Goal: Ask a question: Seek information or help from site administrators or community

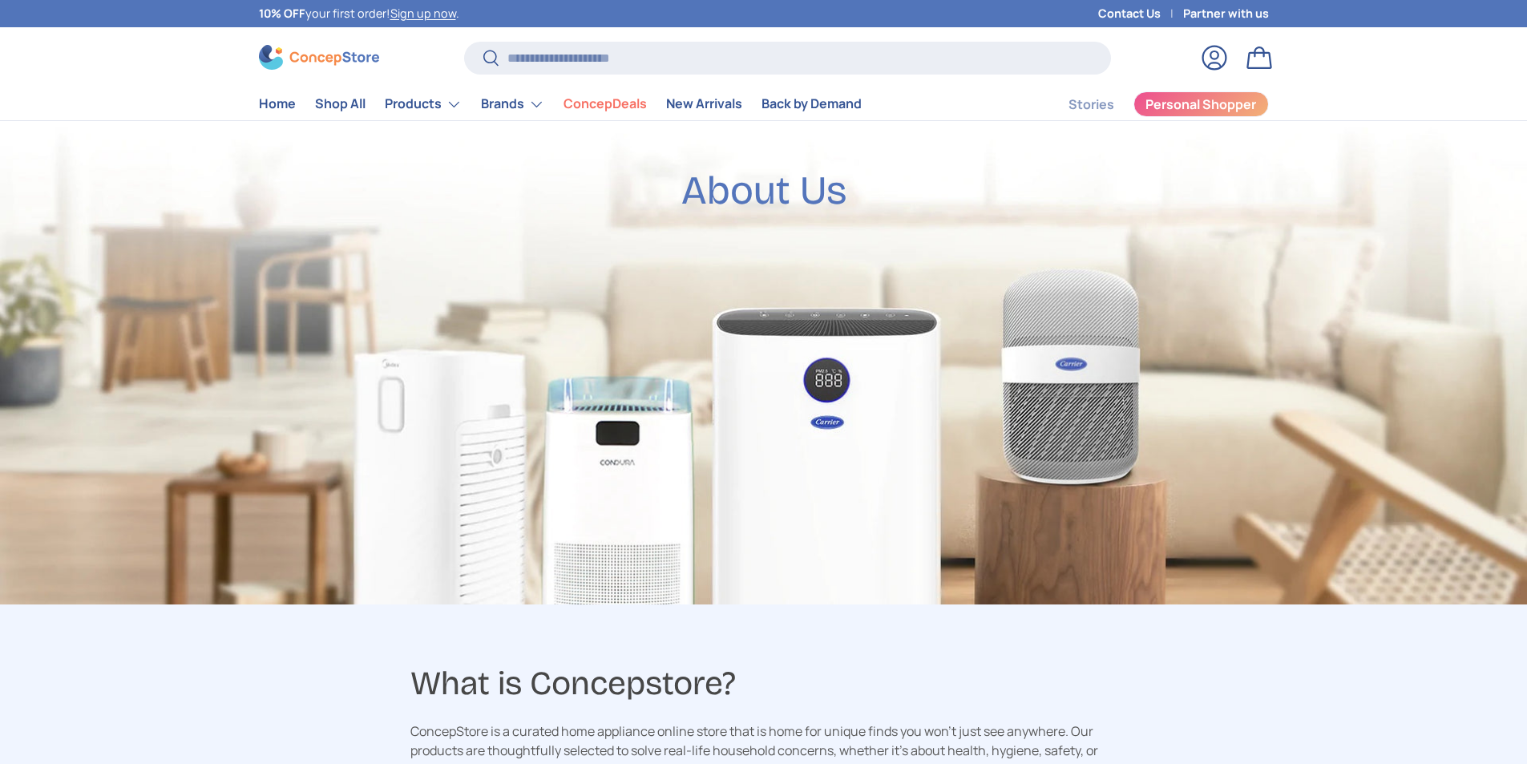
click at [1206, 64] on link "Log in" at bounding box center [1214, 57] width 35 height 35
click at [1489, 749] on em at bounding box center [1494, 731] width 43 height 43
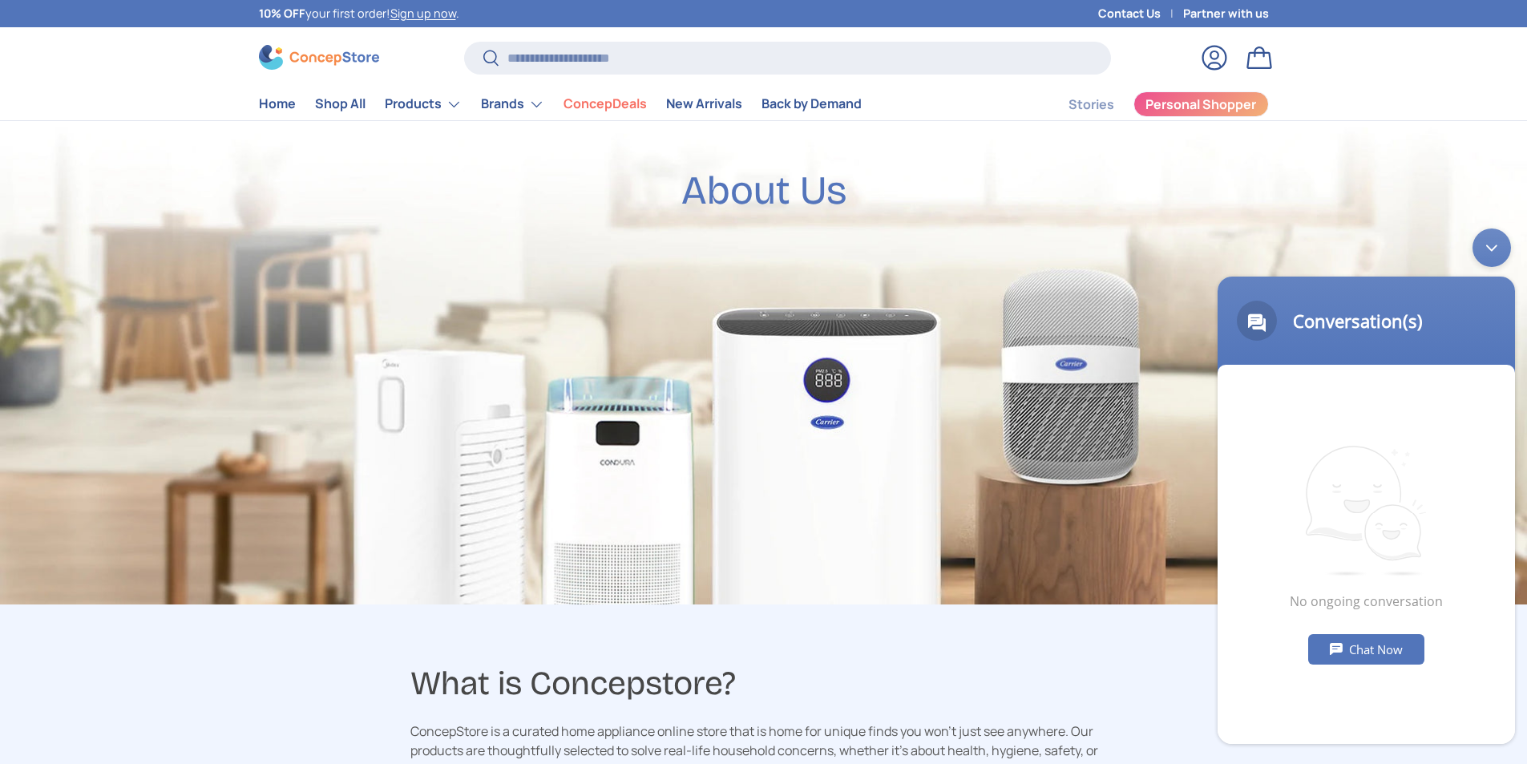
click at [1373, 660] on div "Chat Now" at bounding box center [1366, 649] width 116 height 30
click at [1338, 679] on textarea "Type your message and hit 'Enter'" at bounding box center [1365, 686] width 297 height 56
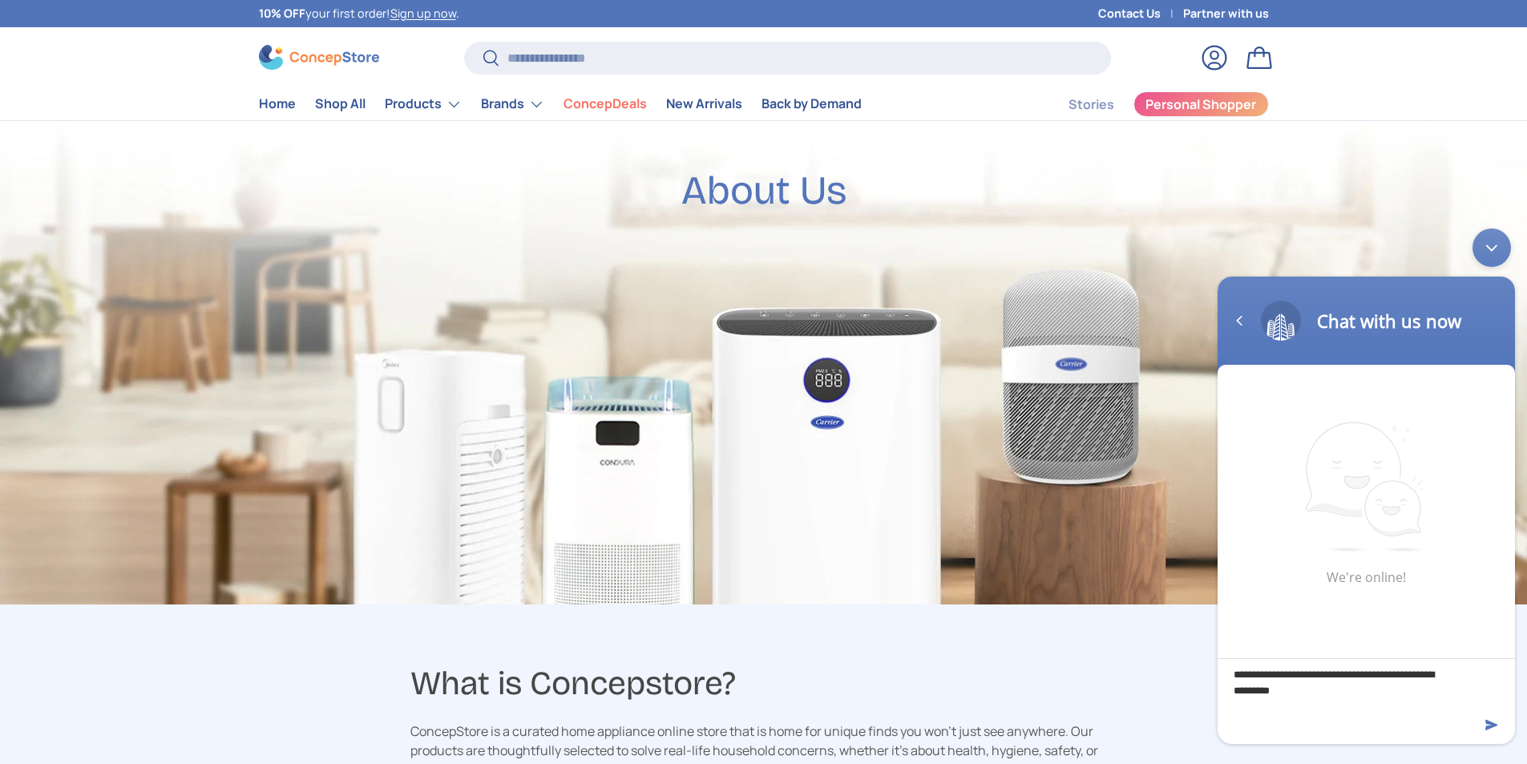
type textarea "**********"
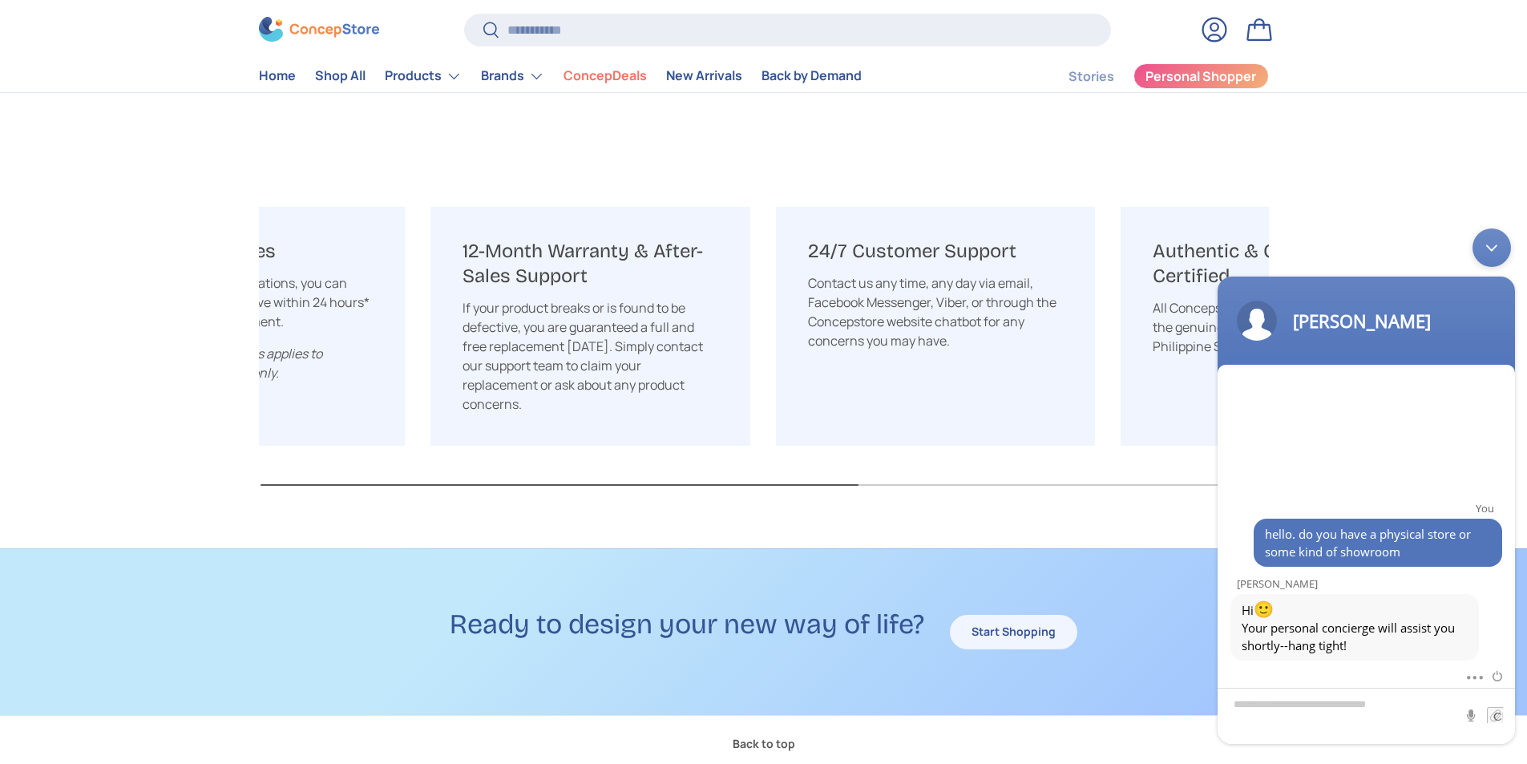
scroll to position [0, 690]
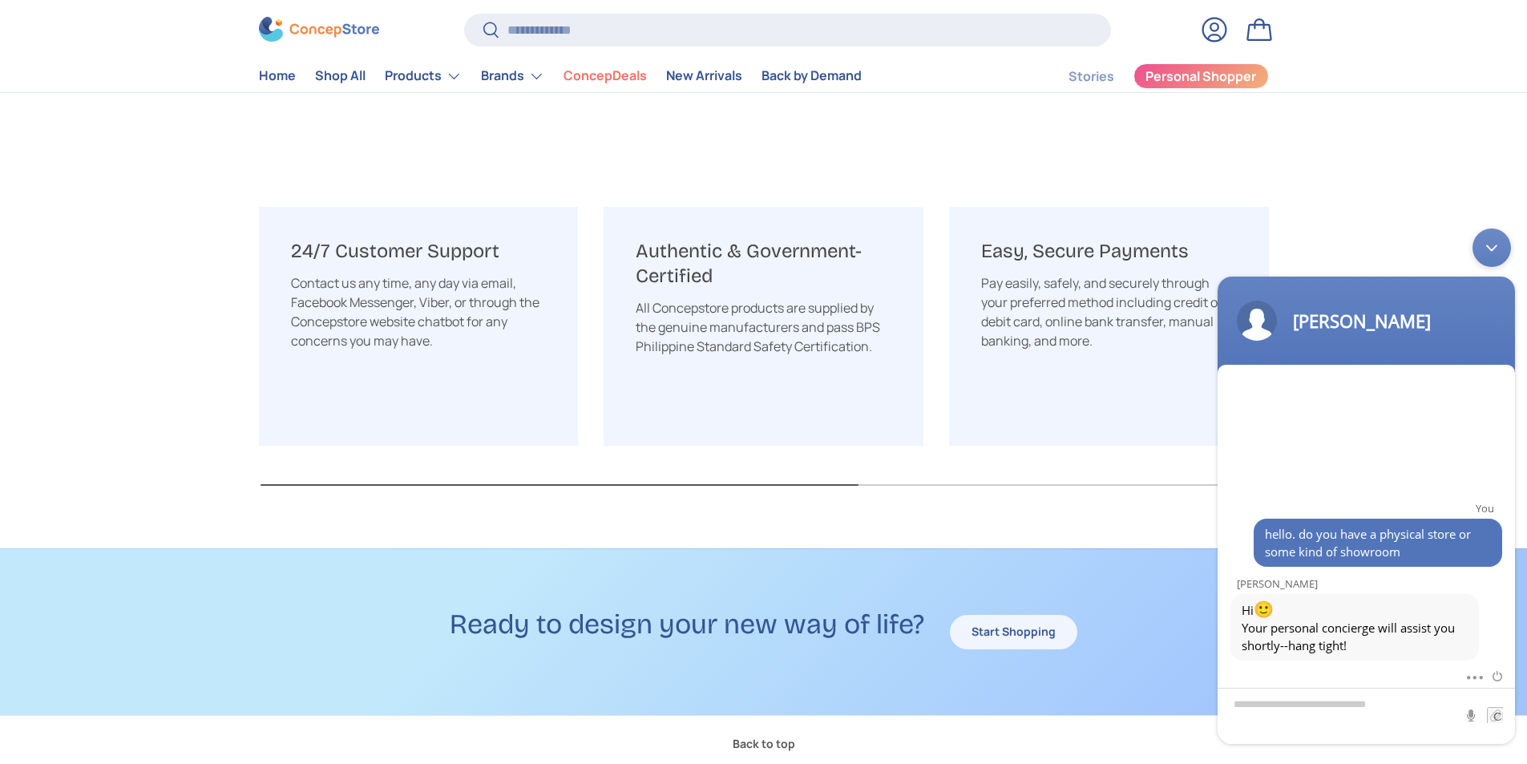
drag, startPoint x: 1112, startPoint y: 326, endPoint x: 568, endPoint y: 303, distance: 544.7
click at [568, 303] on div "24/7 Customer Support Contact us any time, any day via email, Facebook Messenge…" at bounding box center [419, 326] width 320 height 239
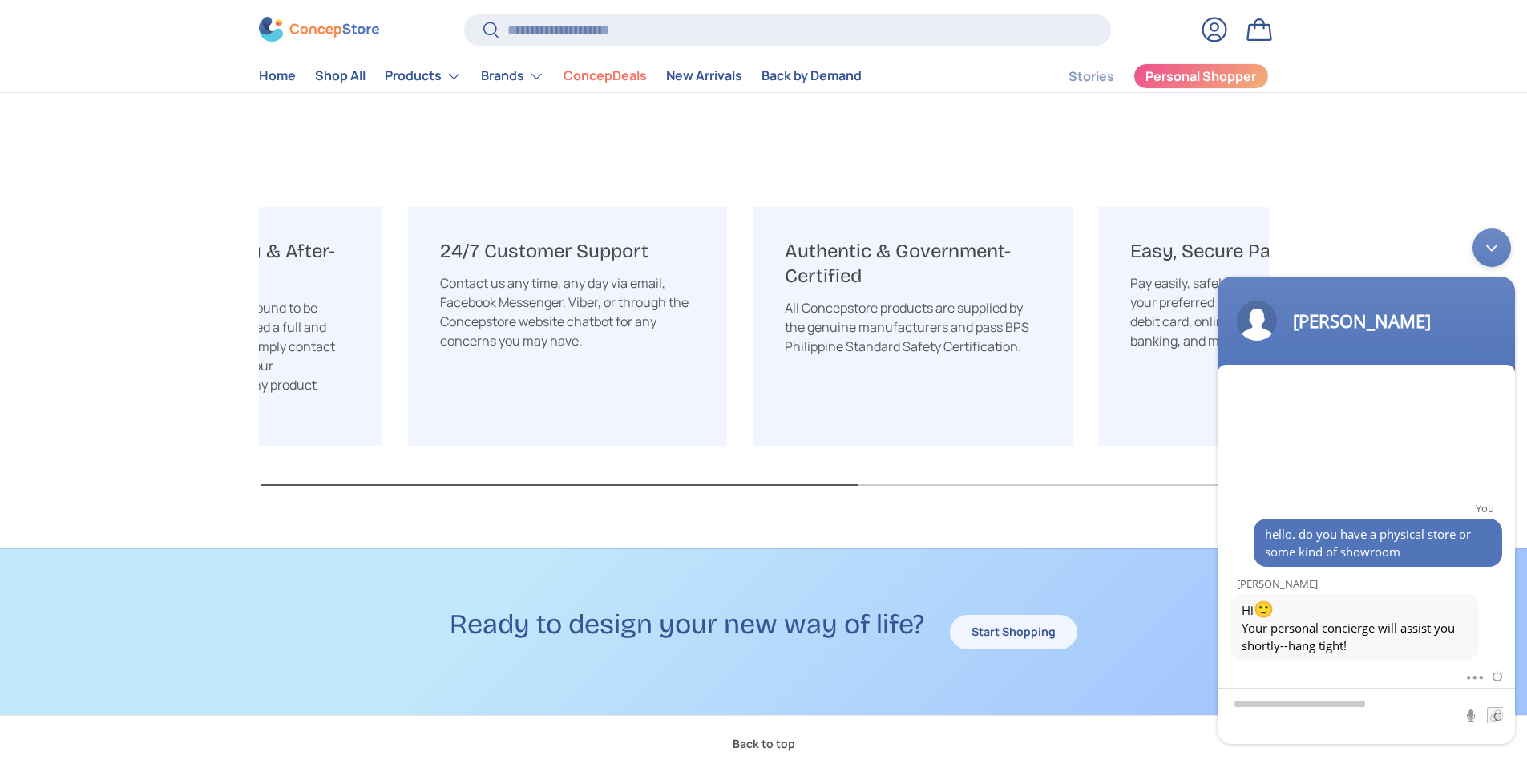
scroll to position [0, 0]
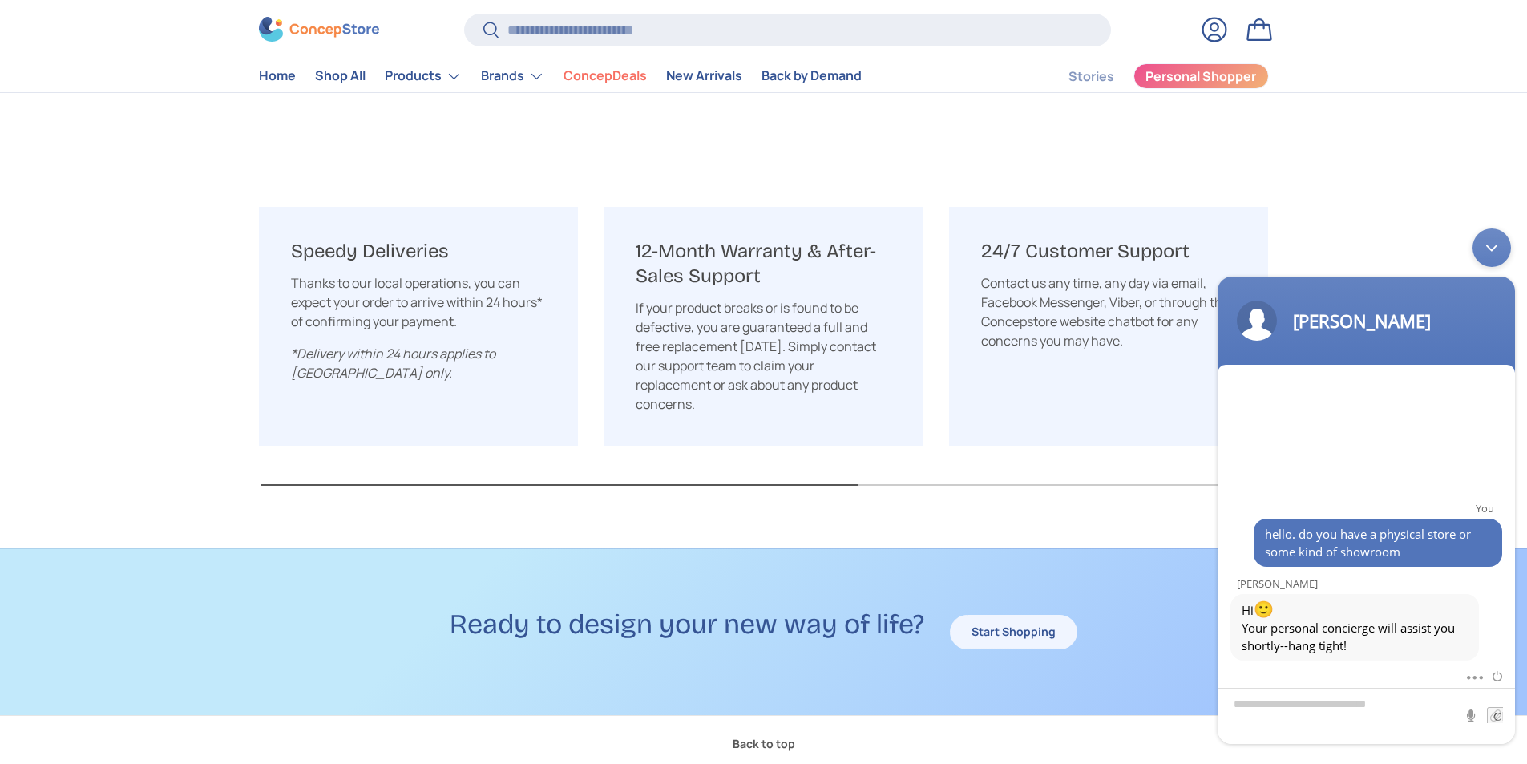
drag, startPoint x: 491, startPoint y: 301, endPoint x: 1081, endPoint y: 311, distance: 590.0
click at [1081, 311] on p "Contact us any time, any day via email, Facebook Messenger, Viber, or through t…" at bounding box center [1109, 311] width 256 height 77
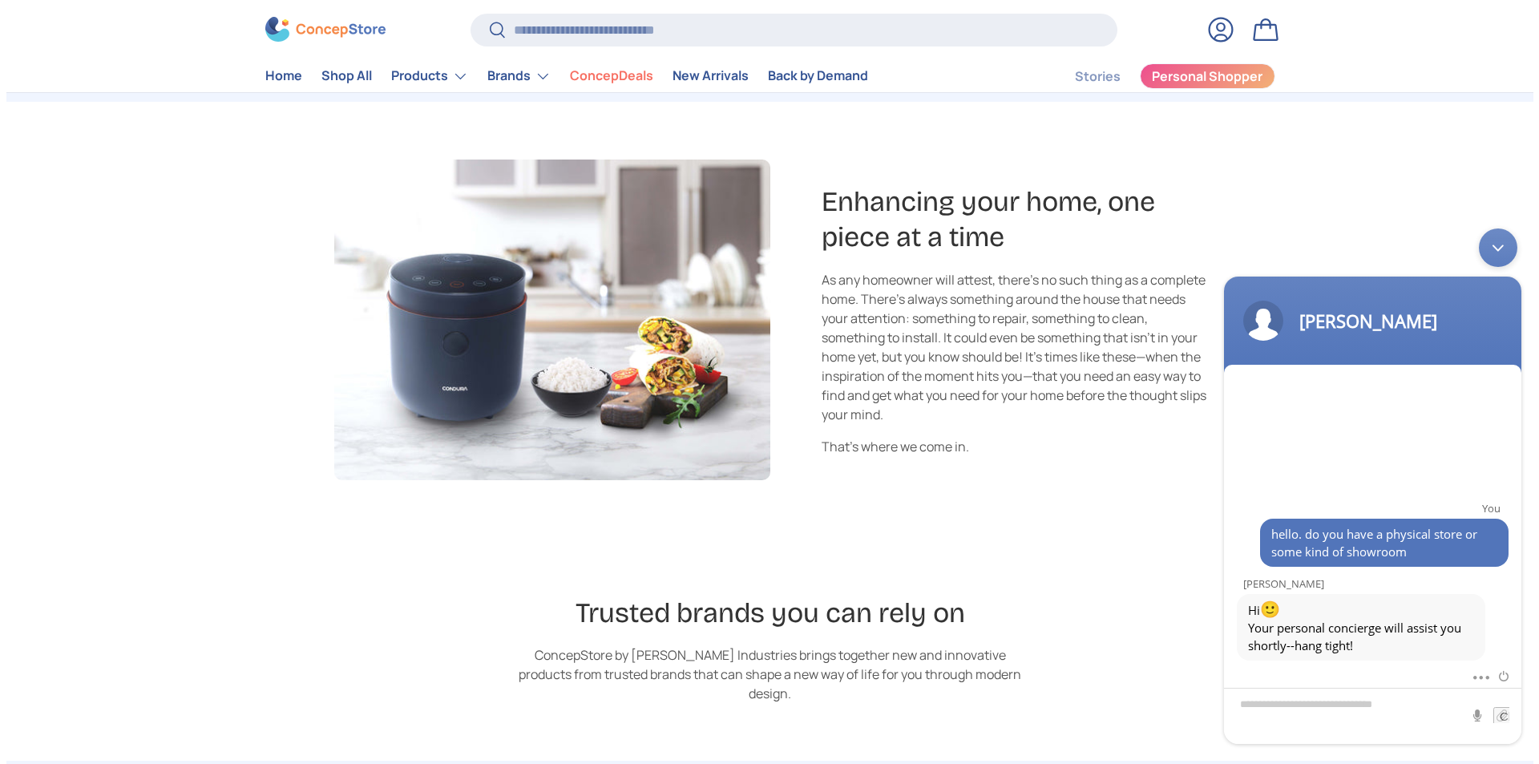
scroll to position [627, 0]
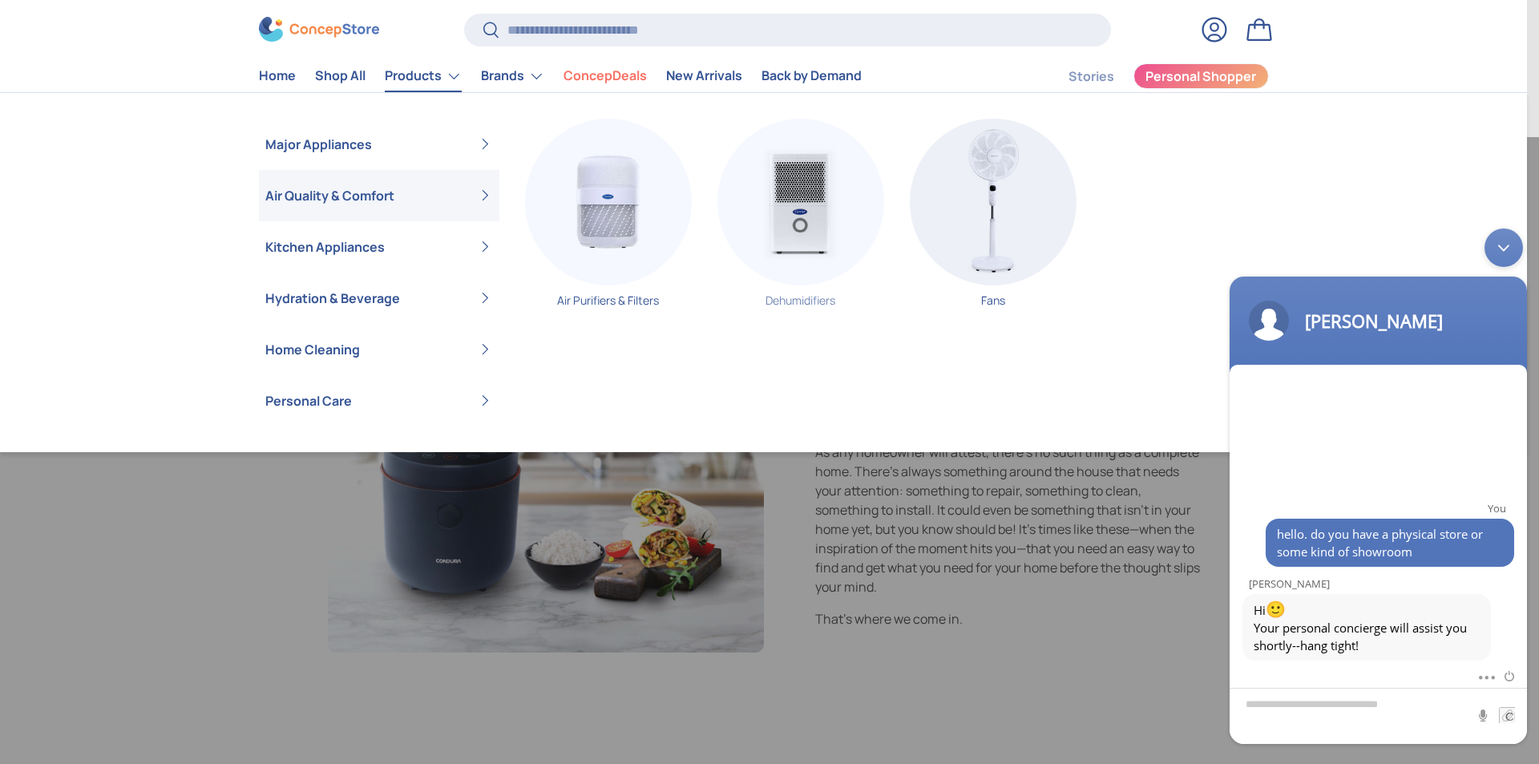
click at [797, 221] on img "Primary" at bounding box center [800, 202] width 167 height 167
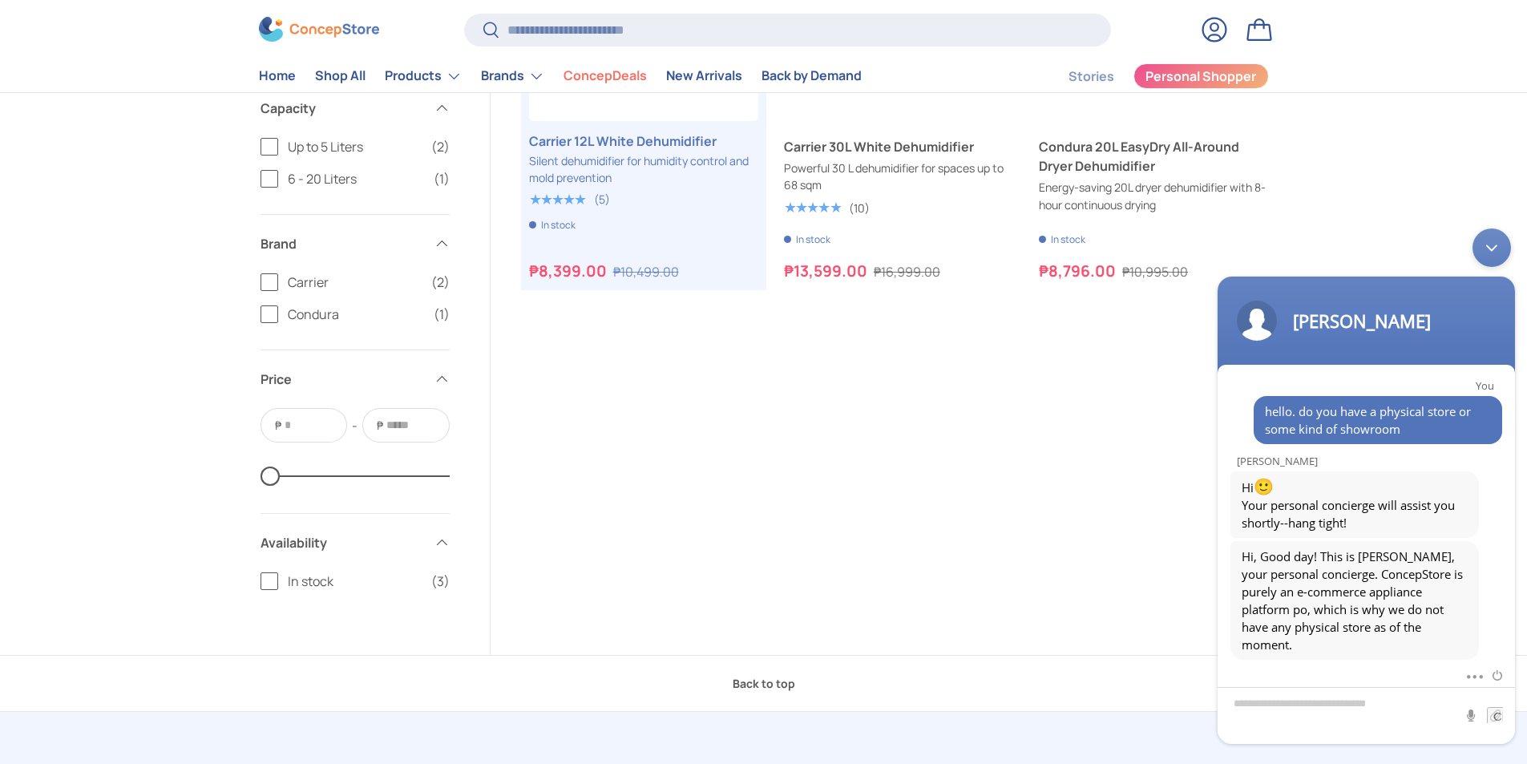
scroll to position [561, 0]
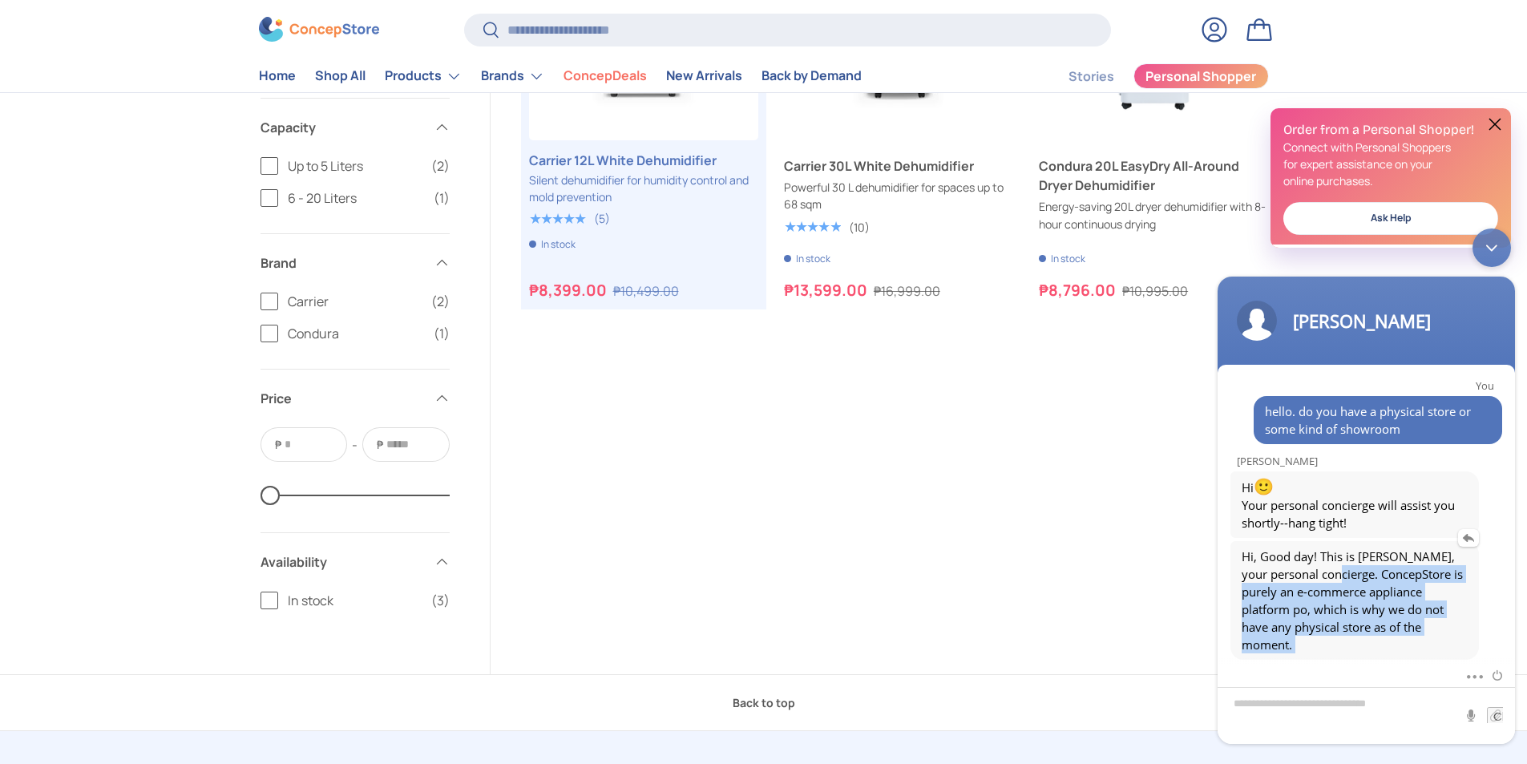
drag, startPoint x: 1335, startPoint y: 568, endPoint x: 1357, endPoint y: 656, distance: 90.8
click at [1357, 661] on section "You hello. do you have a physical store or some kind of showroom Kristine Const…" at bounding box center [1365, 554] width 297 height 379
click at [1357, 655] on div "Hi, Good day! This is Kristine, your personal concierge. ConcepStore is purely …" at bounding box center [1354, 600] width 248 height 119
click at [1315, 636] on span "Hi, Good day! This is Kristine, your personal concierge. ConcepStore is purely …" at bounding box center [1354, 600] width 226 height 106
click at [1352, 625] on span "Hi, Good day! This is Kristine, your personal concierge. ConcepStore is purely …" at bounding box center [1354, 600] width 226 height 106
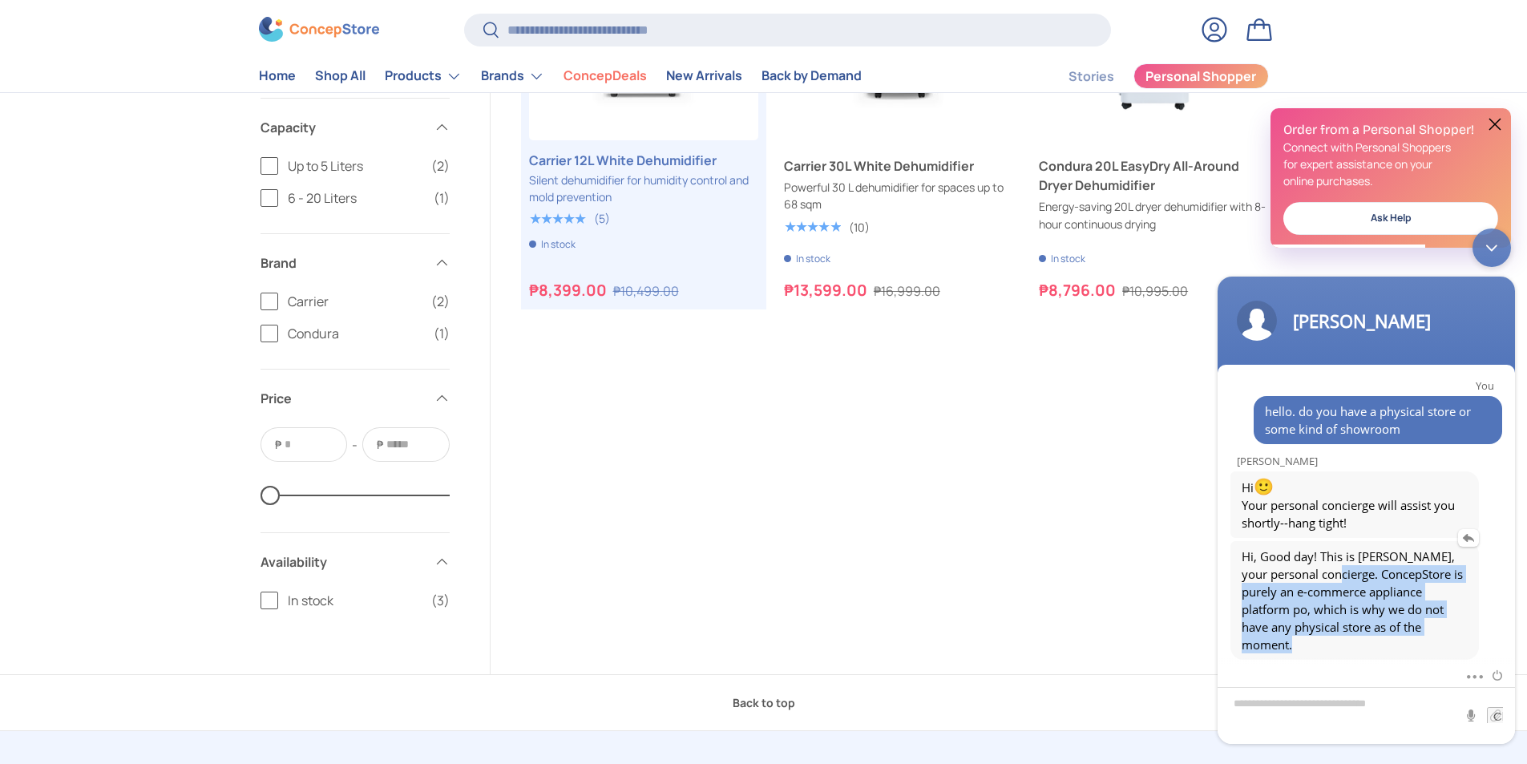
click at [1353, 600] on span "Hi, Good day! This is Kristine, your personal concierge. ConcepStore is purely …" at bounding box center [1354, 600] width 226 height 106
click at [1309, 706] on textarea "Type your message and hit 'Enter'" at bounding box center [1365, 715] width 297 height 57
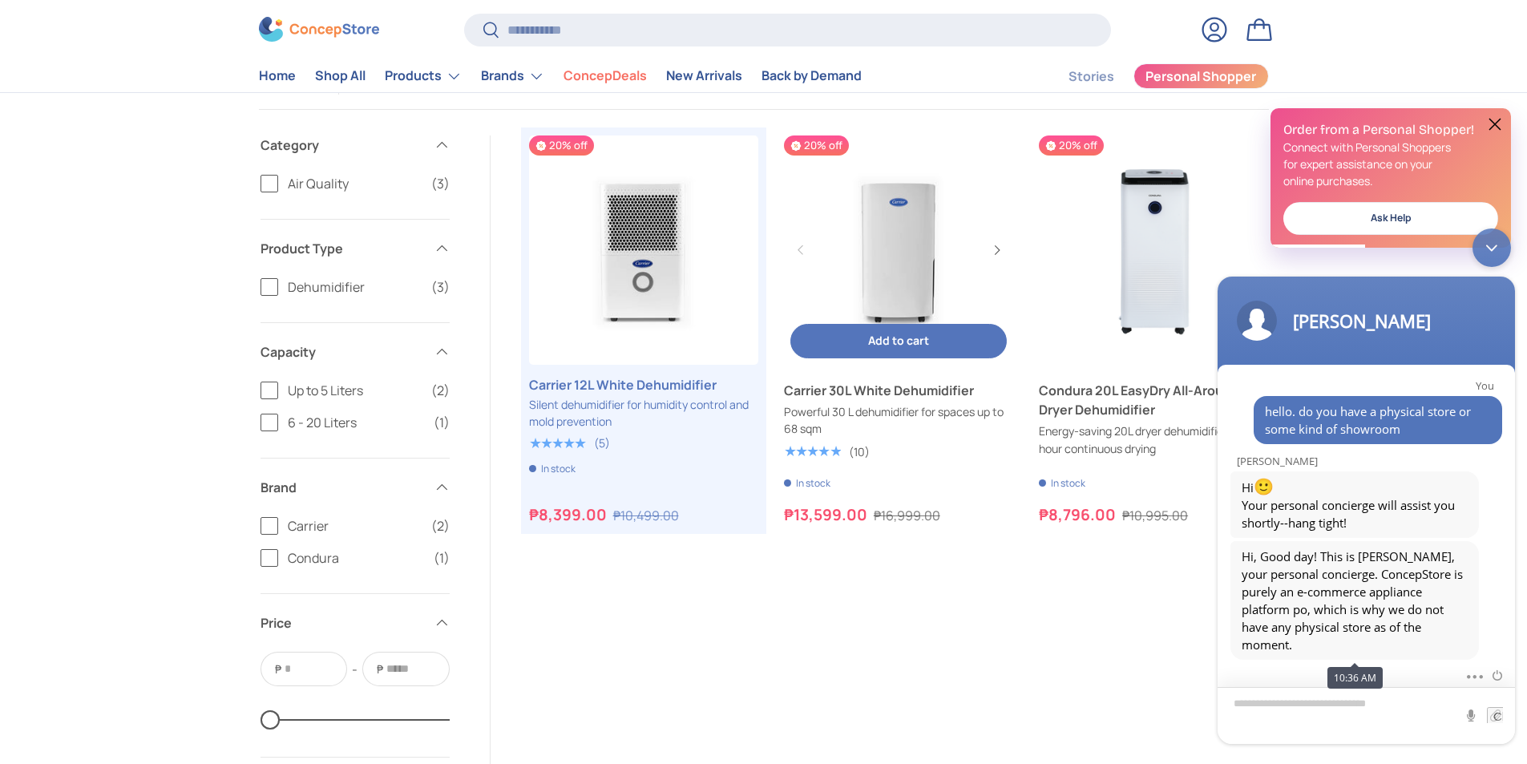
scroll to position [160, 0]
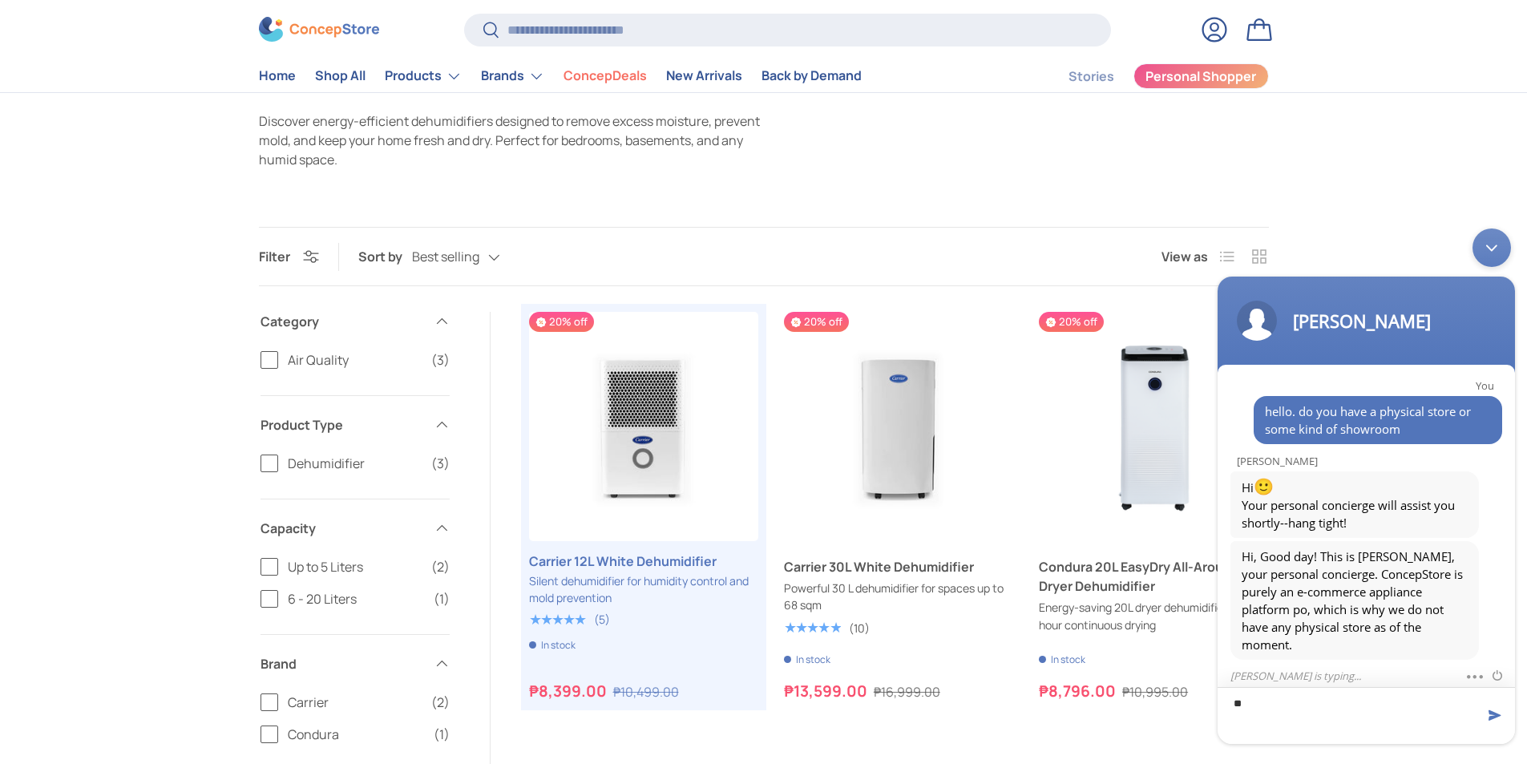
type textarea "*"
click at [1326, 712] on textarea "********" at bounding box center [1365, 715] width 297 height 57
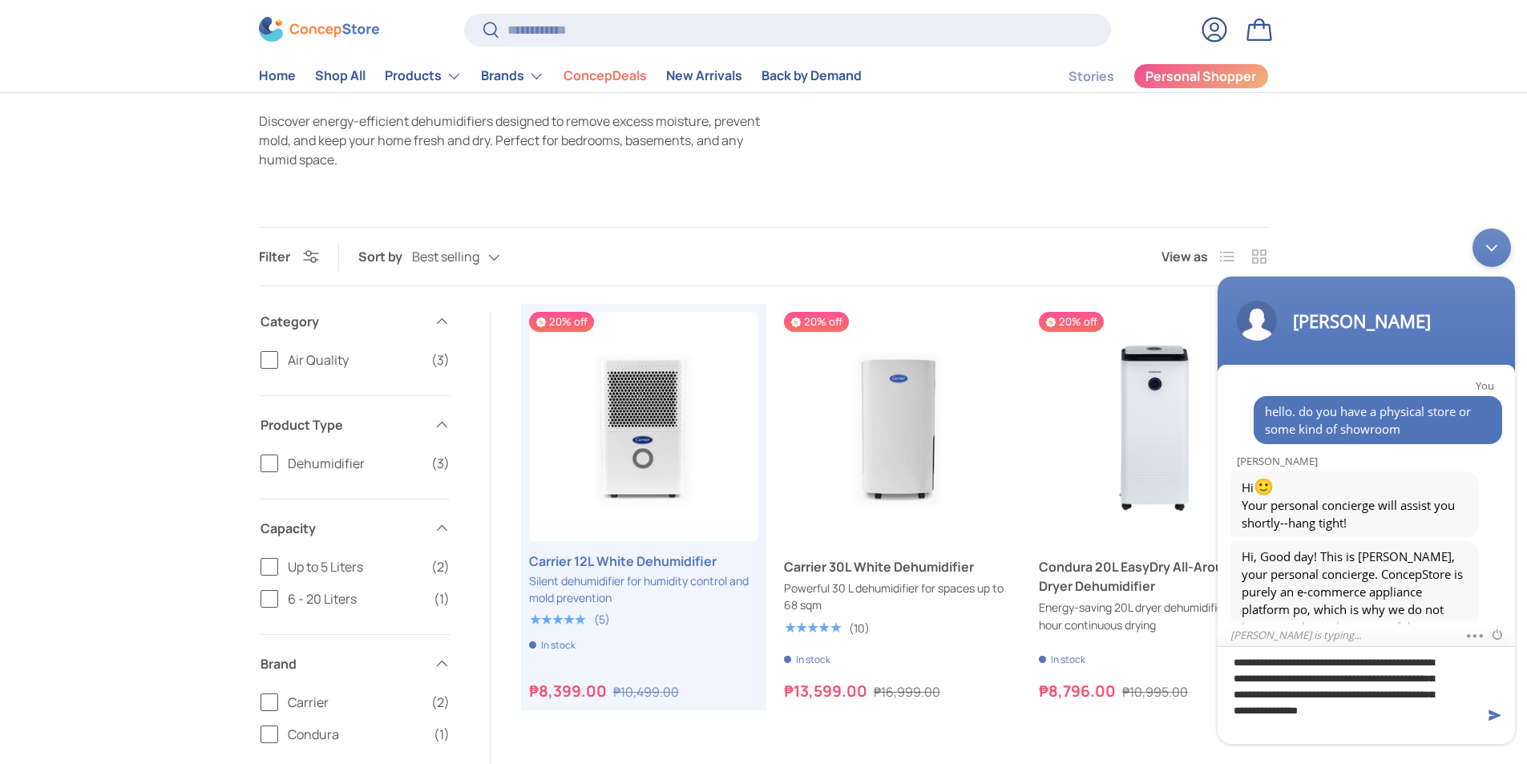
scroll to position [0, 0]
type textarea "**********"
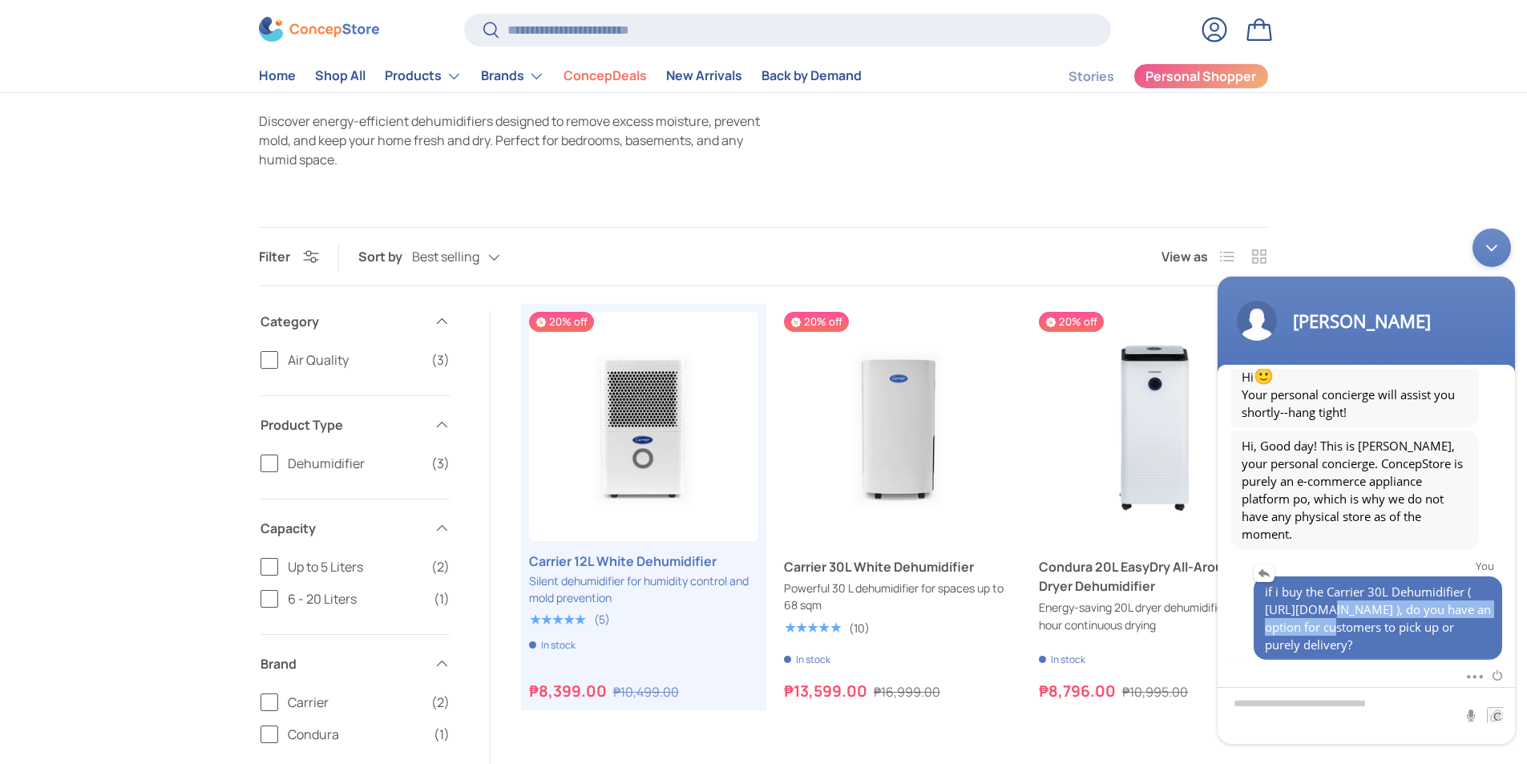
drag, startPoint x: 1308, startPoint y: 596, endPoint x: 1316, endPoint y: 608, distance: 14.4
click at [1316, 608] on span "if i buy the Carrier 30L Dehumidifier ( https://concepstore.ph/collections/dehu…" at bounding box center [1378, 618] width 226 height 71
click at [1354, 599] on span "if i buy the Carrier 30L Dehumidifier ( https://concepstore.ph/collections/dehu…" at bounding box center [1378, 618] width 226 height 71
click at [1369, 610] on span "if i buy the Carrier 30L Dehumidifier ( https://concepstore.ph/collections/dehu…" at bounding box center [1378, 618] width 226 height 71
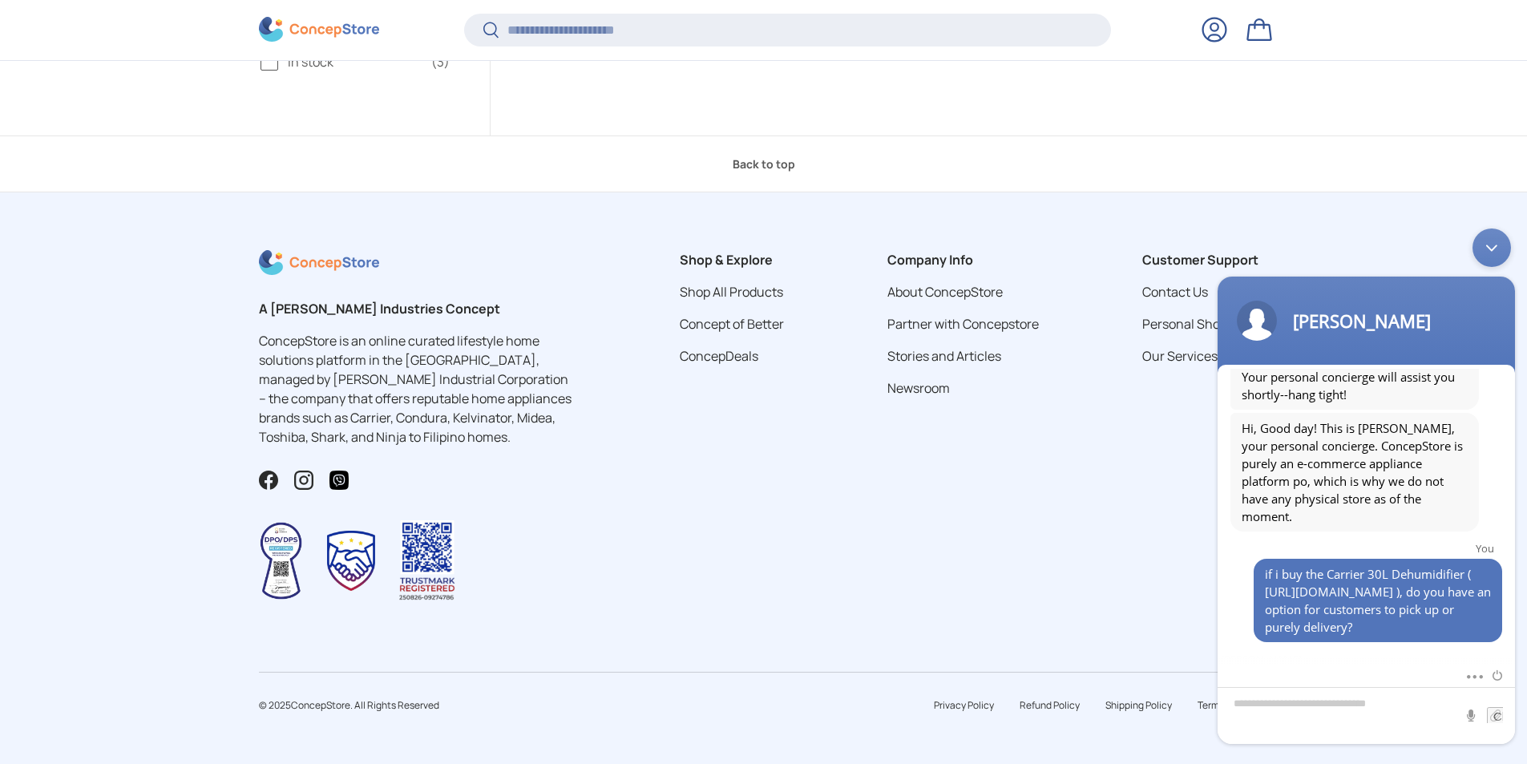
scroll to position [339, 0]
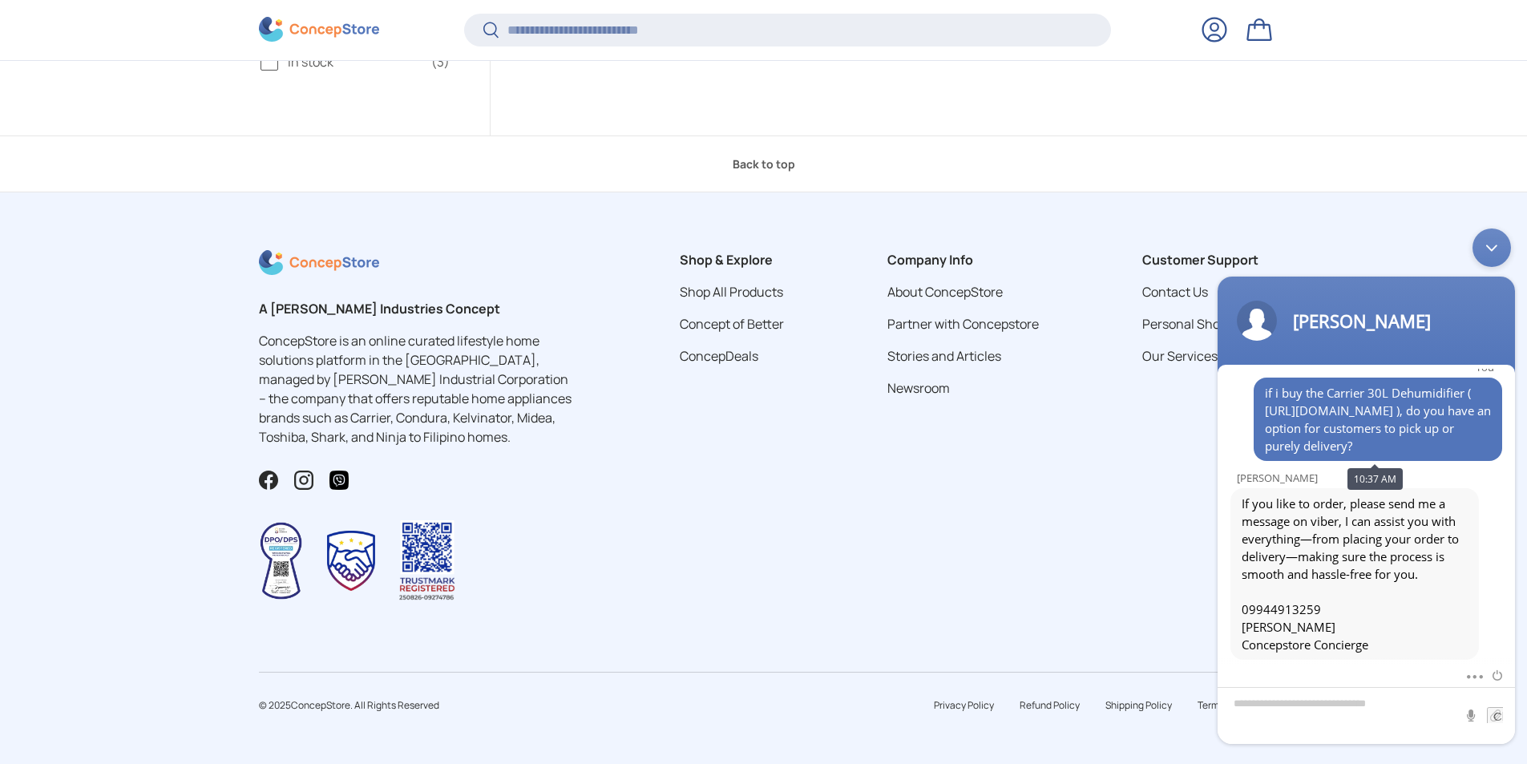
drag, startPoint x: 1292, startPoint y: 425, endPoint x: 1452, endPoint y: 461, distance: 164.3
click at [1486, 448] on span "if i buy the Carrier 30L Dehumidifier ( https://concepstore.ph/collections/dehu…" at bounding box center [1378, 419] width 226 height 71
copy span "do you have an option for customers to pick up or purely delivery?"
type textarea "**********"
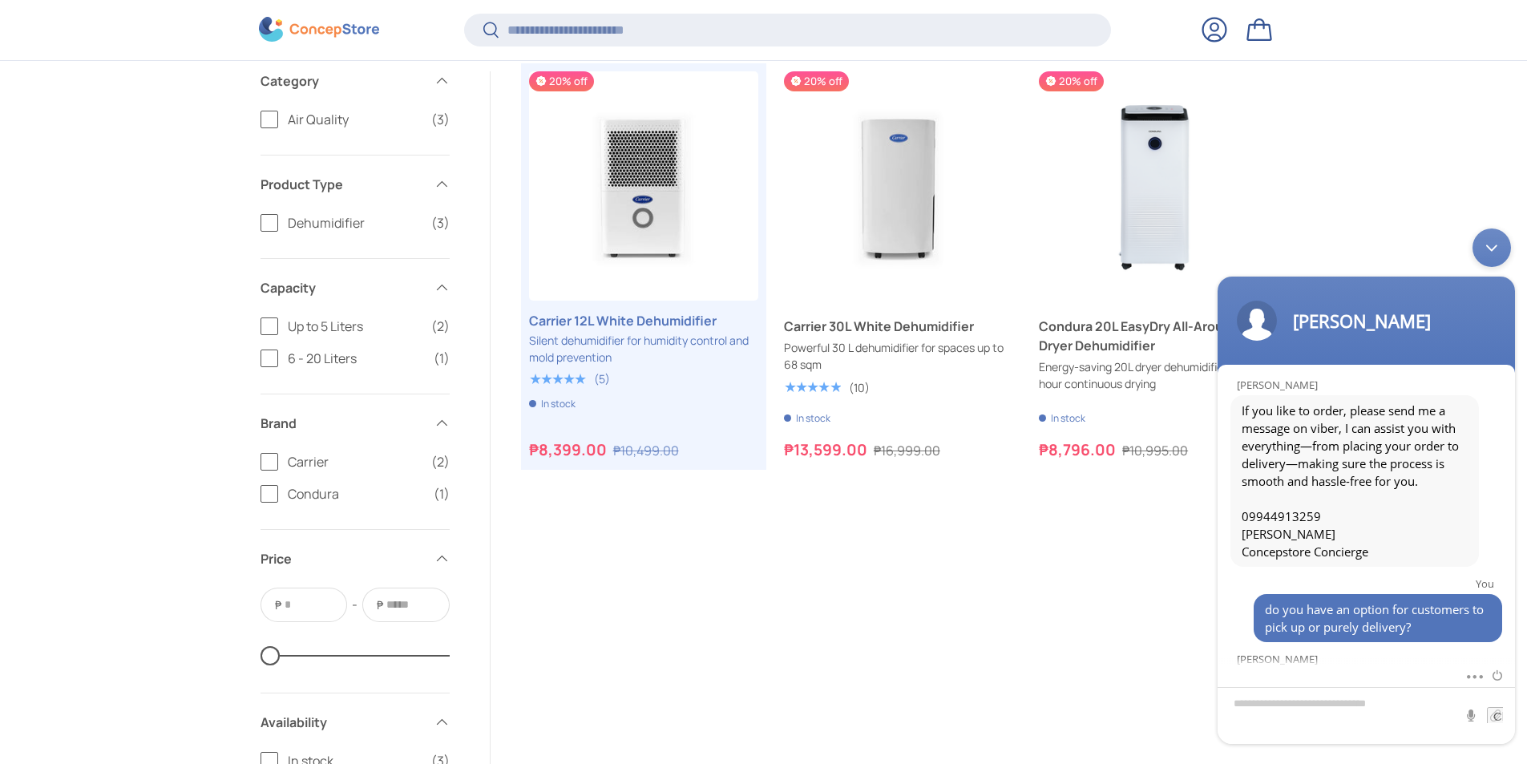
scroll to position [490, 0]
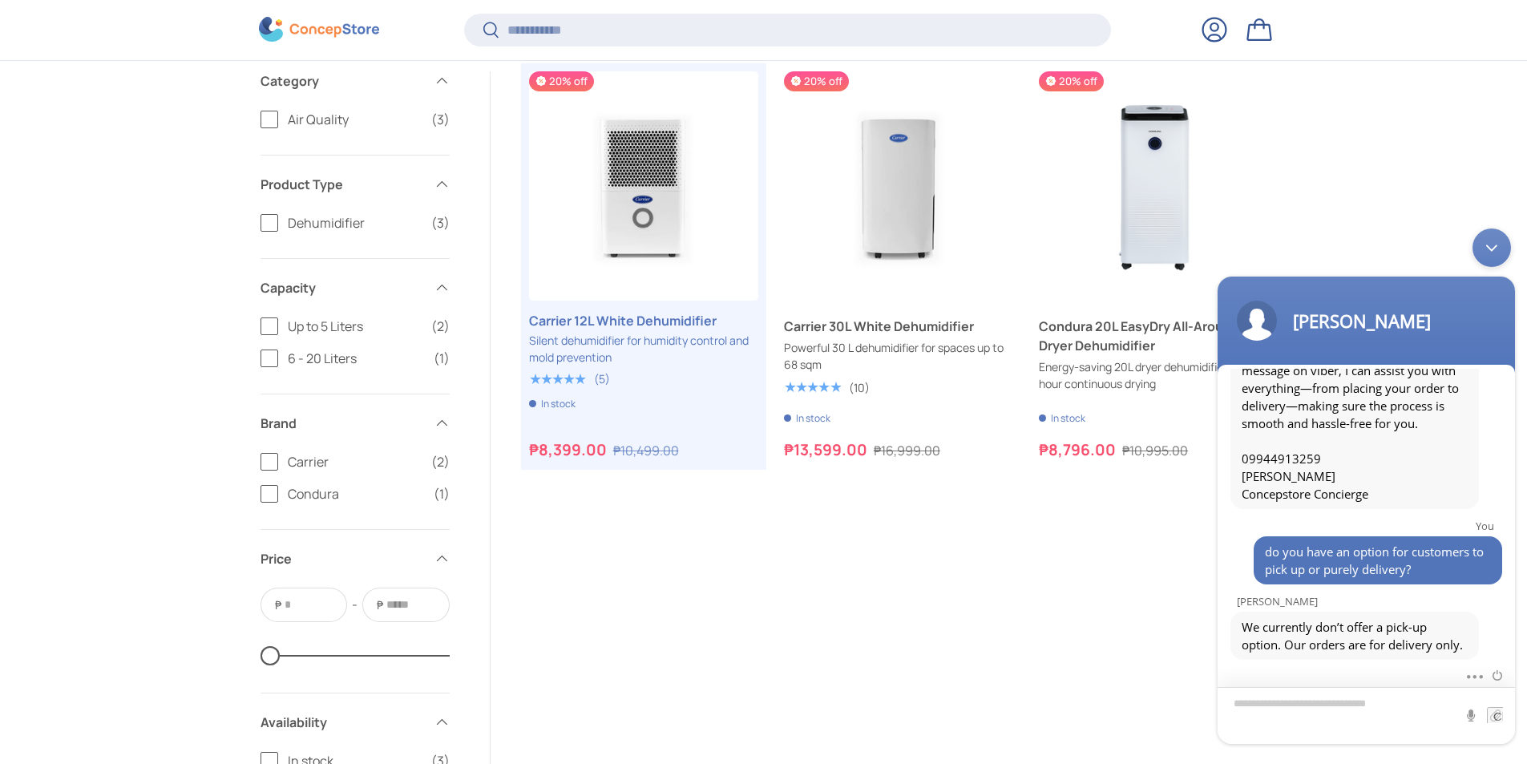
click at [1364, 712] on textarea "Type your message and hit 'Enter'" at bounding box center [1365, 715] width 297 height 57
type textarea "*"
type textarea "**********"
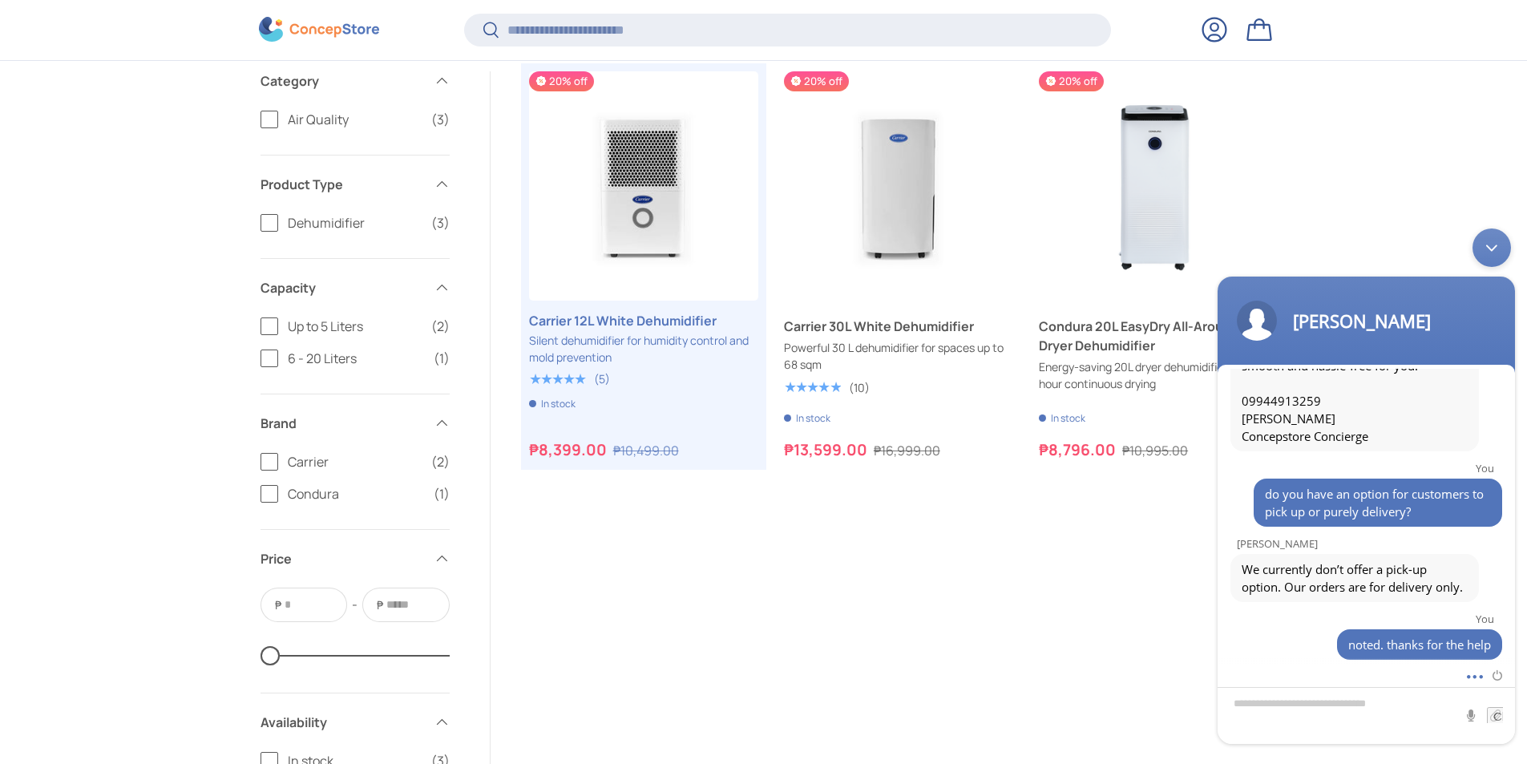
click at [1475, 674] on span at bounding box center [1470, 674] width 12 height 16
click at [982, 622] on div "Previous Next 20% off Carrier 12L White Dehumidifier Silent dehumidifier for hu…" at bounding box center [899, 452] width 740 height 763
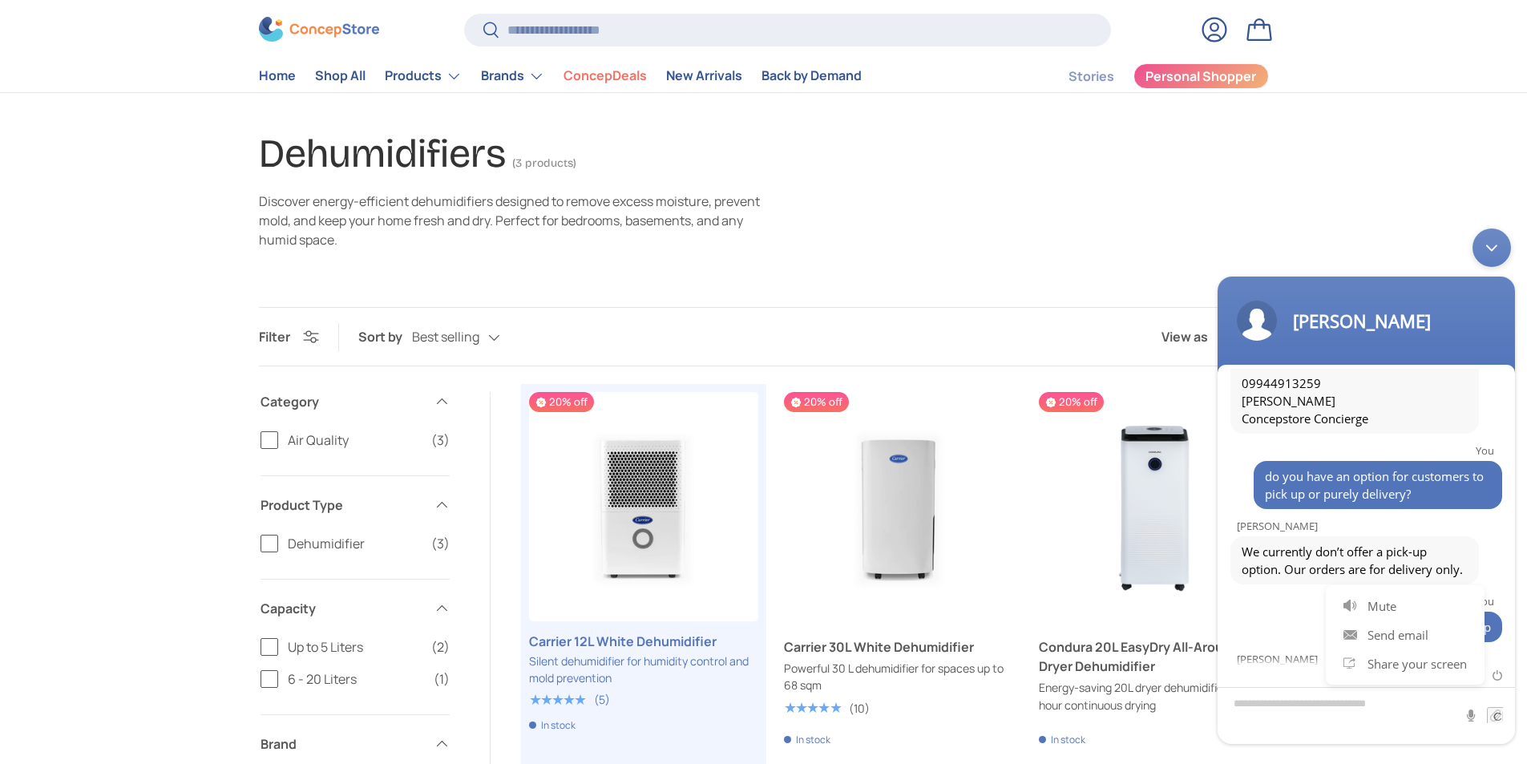
scroll to position [623, 0]
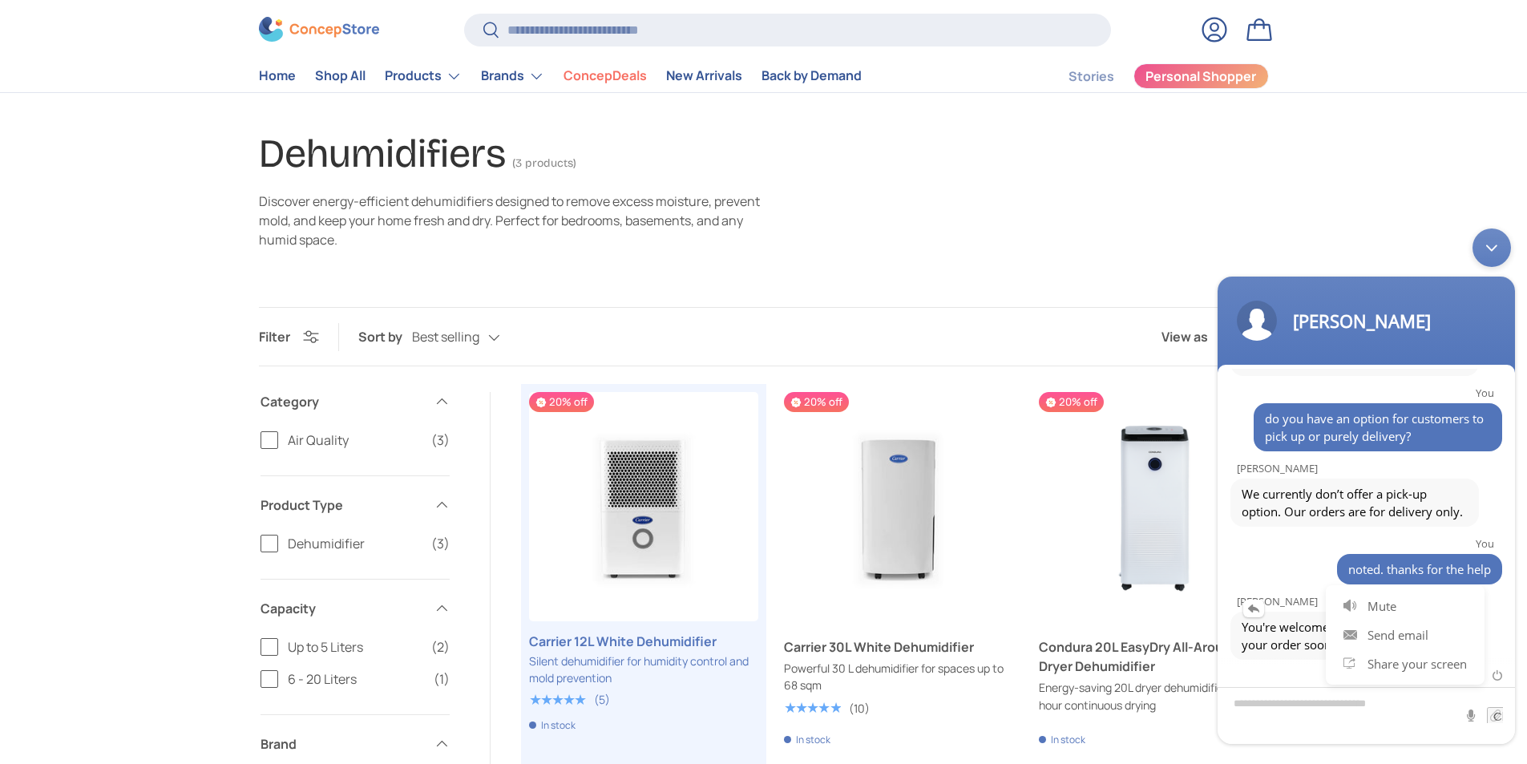
click at [1284, 652] on span "You're welcome and looking forward to your order soonest." at bounding box center [1354, 635] width 226 height 35
drag, startPoint x: 1309, startPoint y: 641, endPoint x: 1451, endPoint y: 660, distance: 143.8
click at [1451, 660] on section "You hello. do you have a physical store or some kind of showroom Kristine Const…" at bounding box center [1365, 554] width 297 height 379
click at [1451, 666] on div "Mute Send email Share your screen" at bounding box center [1365, 705] width 297 height 78
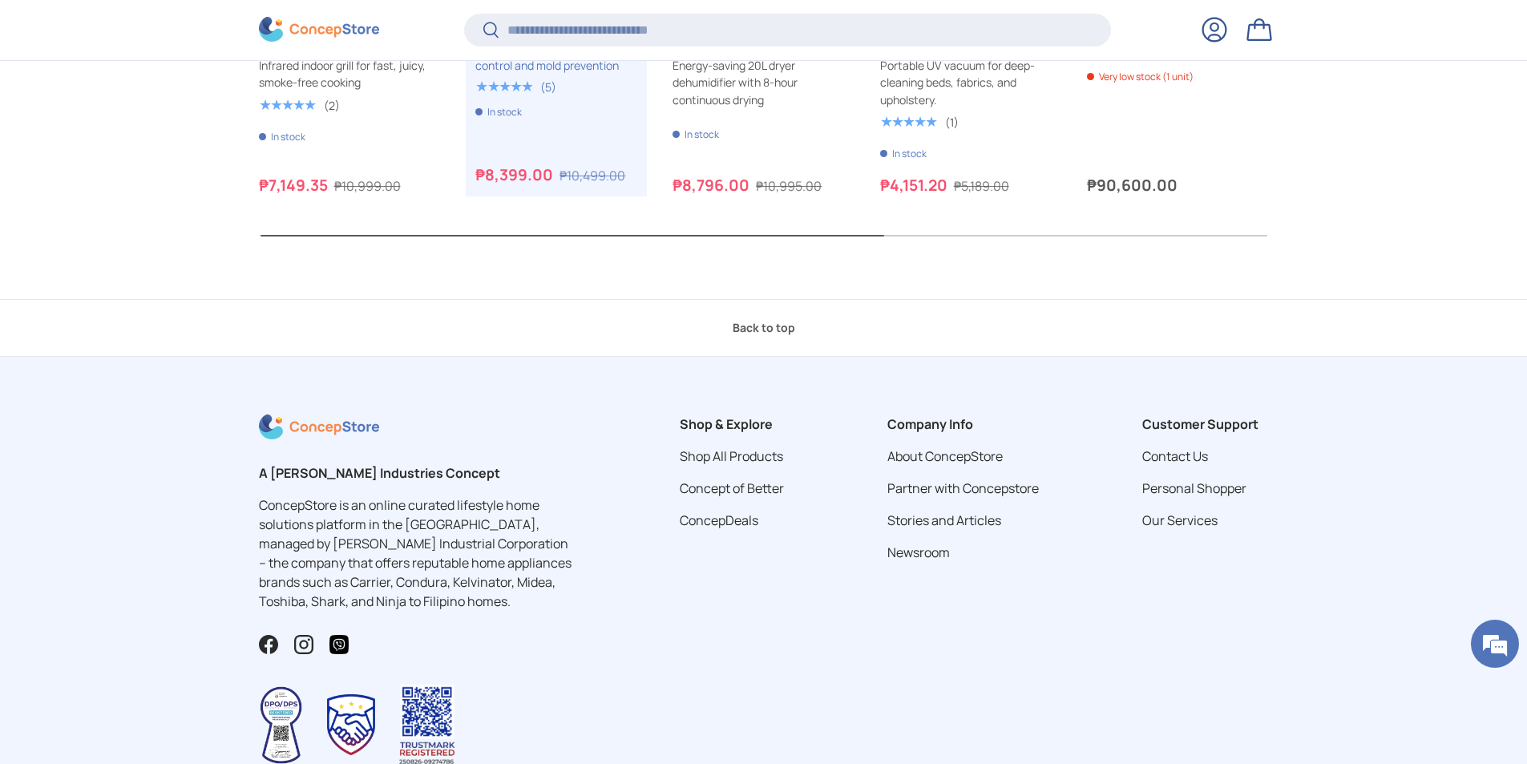
scroll to position [5968, 0]
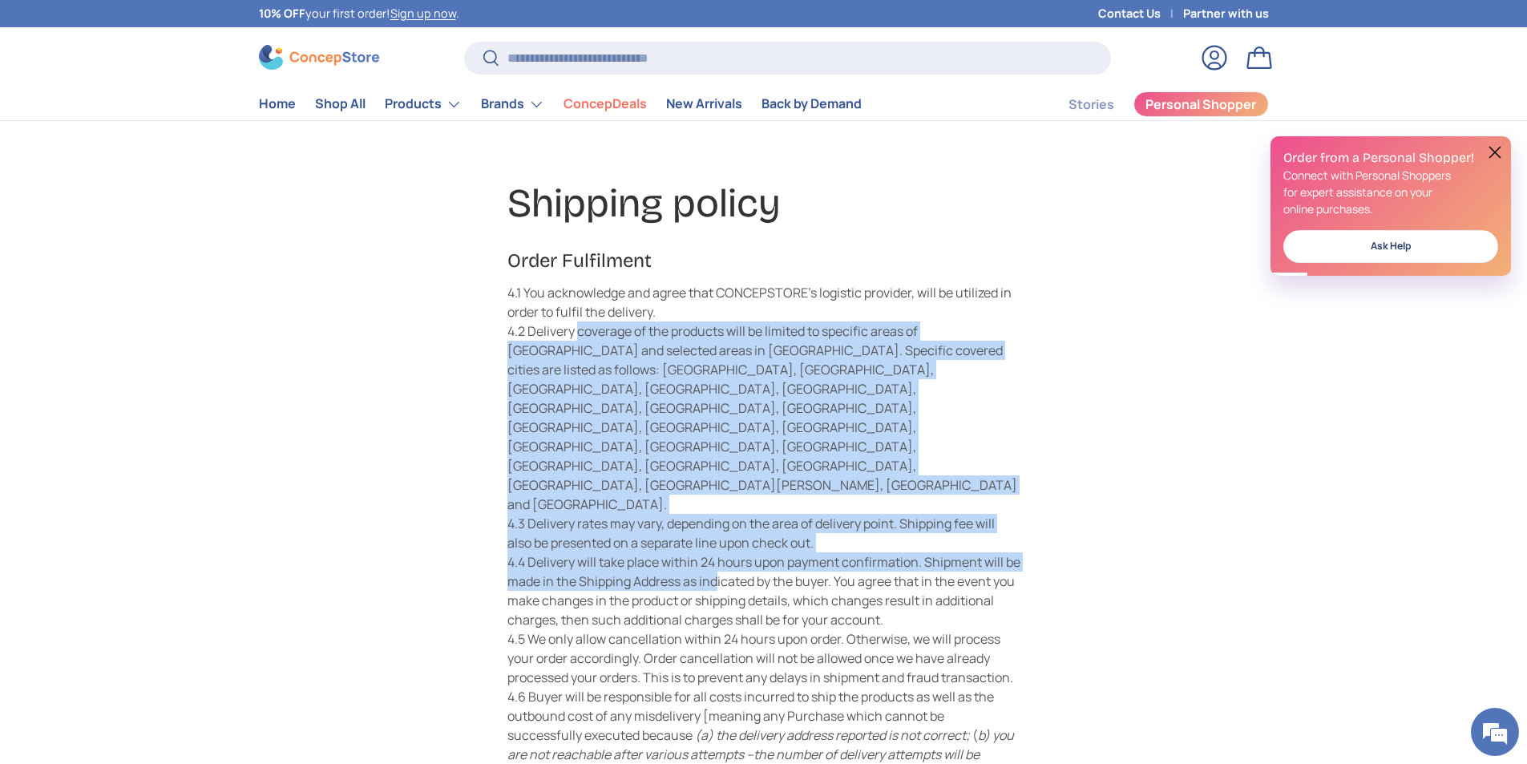
drag, startPoint x: 576, startPoint y: 329, endPoint x: 717, endPoint y: 489, distance: 212.9
click at [717, 489] on div "Order Fulfilment 4.1 You acknowledge and agree that CONCEPSTORE’s logistic prov…" at bounding box center [763, 544] width 513 height 592
click at [717, 552] on div "4.4 Delivery will take place within 24 hours upon payment confirmation. Shipmen…" at bounding box center [763, 590] width 513 height 77
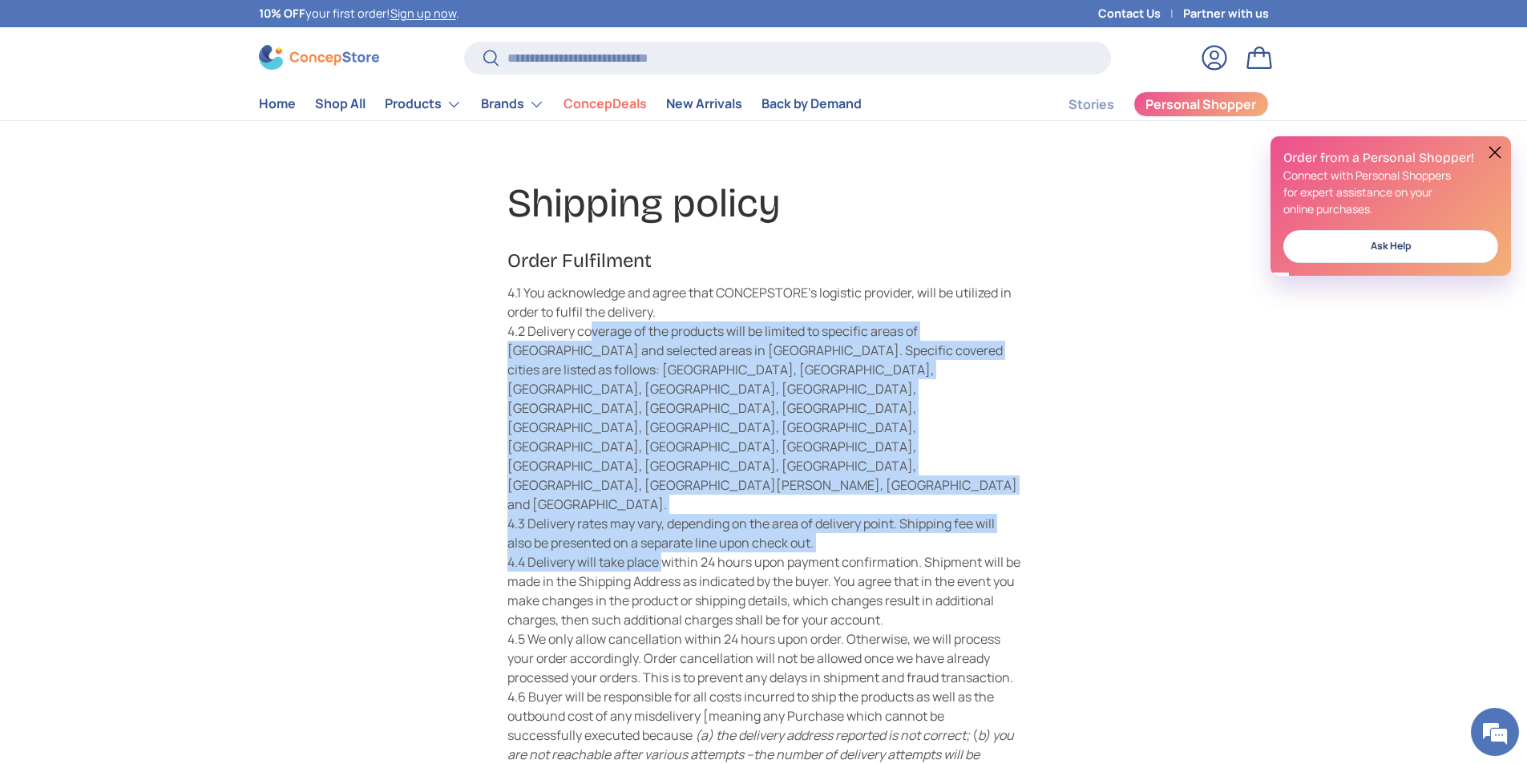
drag, startPoint x: 591, startPoint y: 332, endPoint x: 664, endPoint y: 474, distance: 159.1
click at [664, 474] on div "Order Fulfilment 4.1 You acknowledge and agree that CONCEPSTORE’s logistic prov…" at bounding box center [763, 544] width 513 height 592
click at [664, 552] on div "4.4 Delivery will take place within 24 hours upon payment confirmation. Shipmen…" at bounding box center [763, 590] width 513 height 77
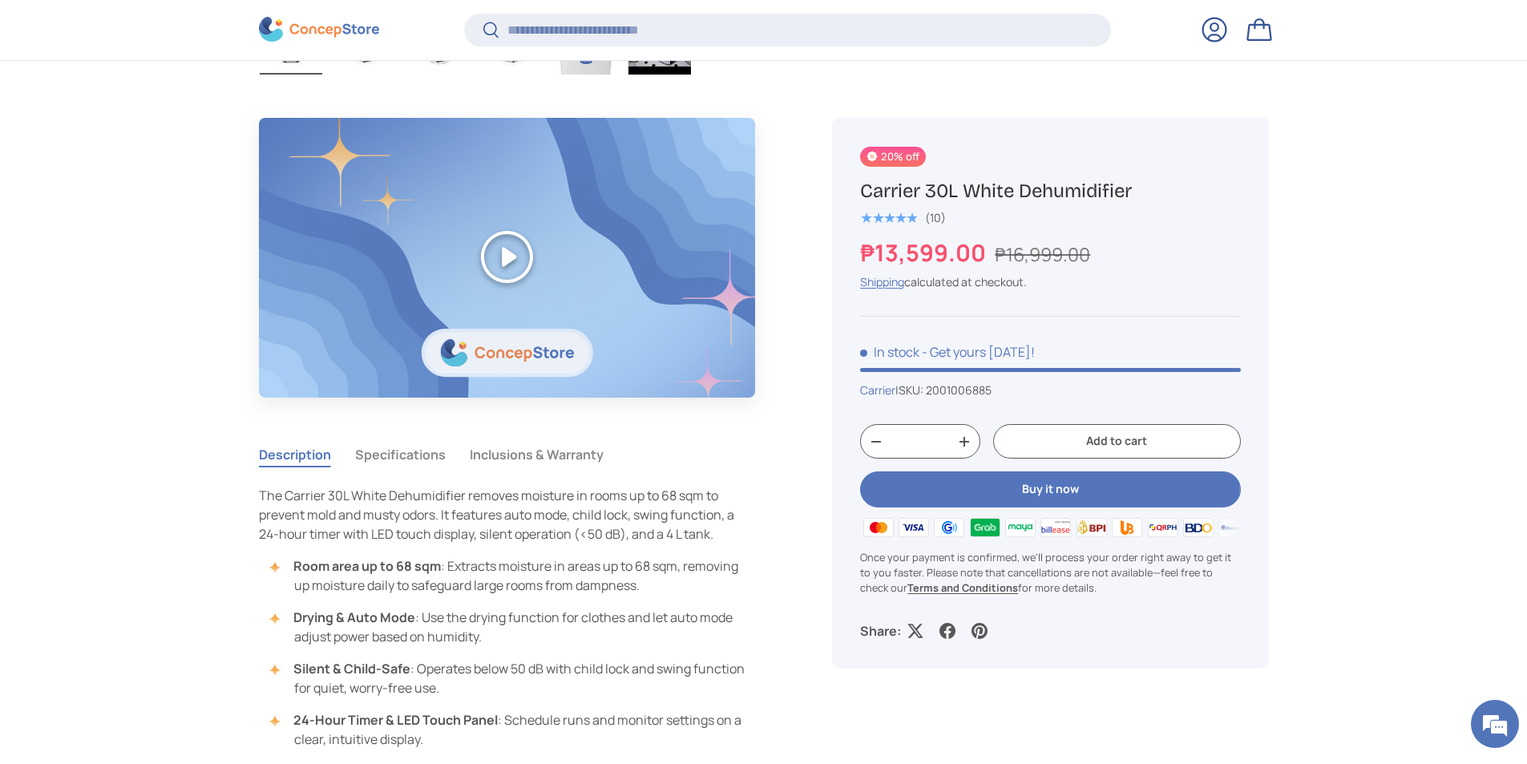
scroll to position [1439, 0]
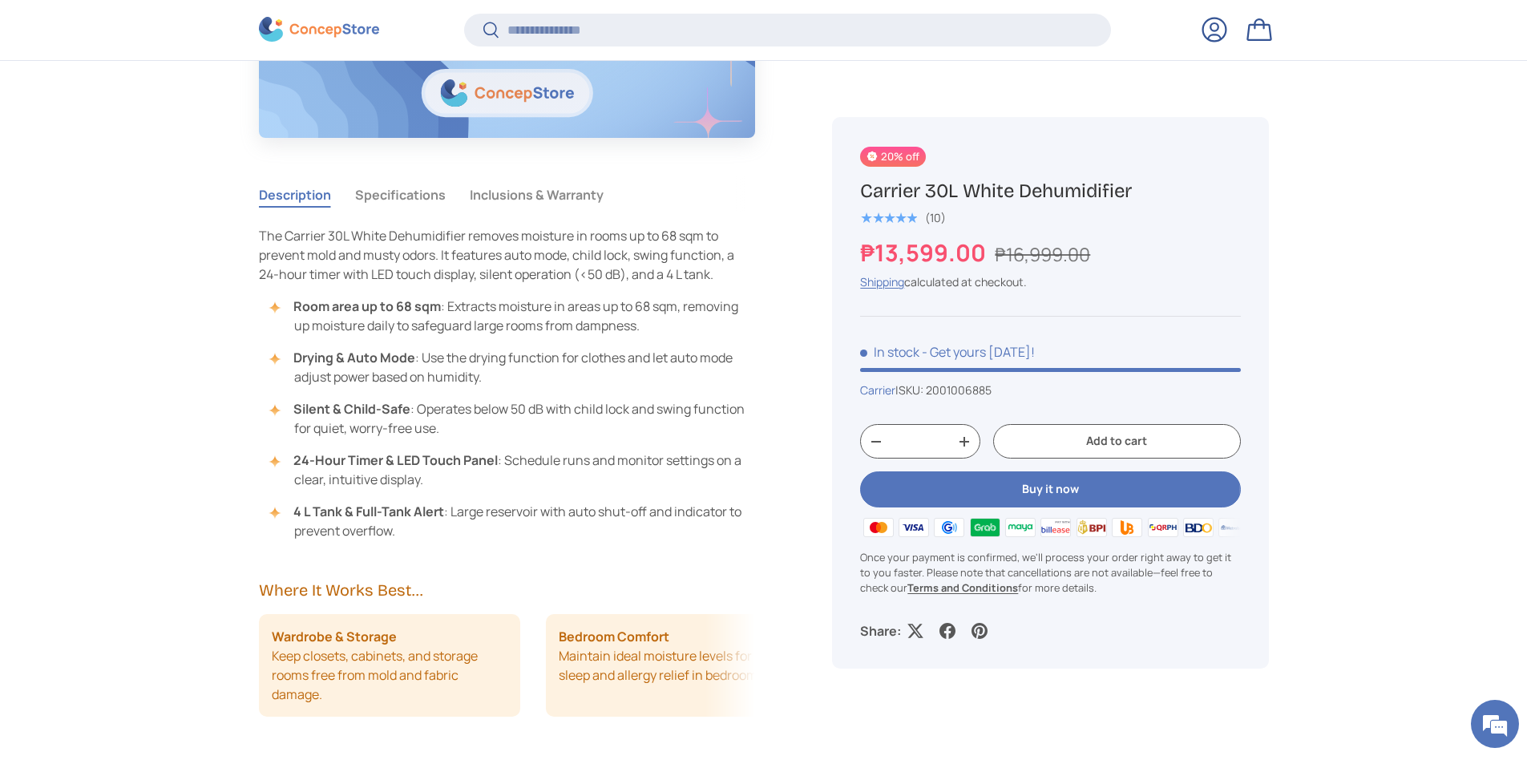
click at [410, 187] on button "Specifications" at bounding box center [400, 194] width 91 height 37
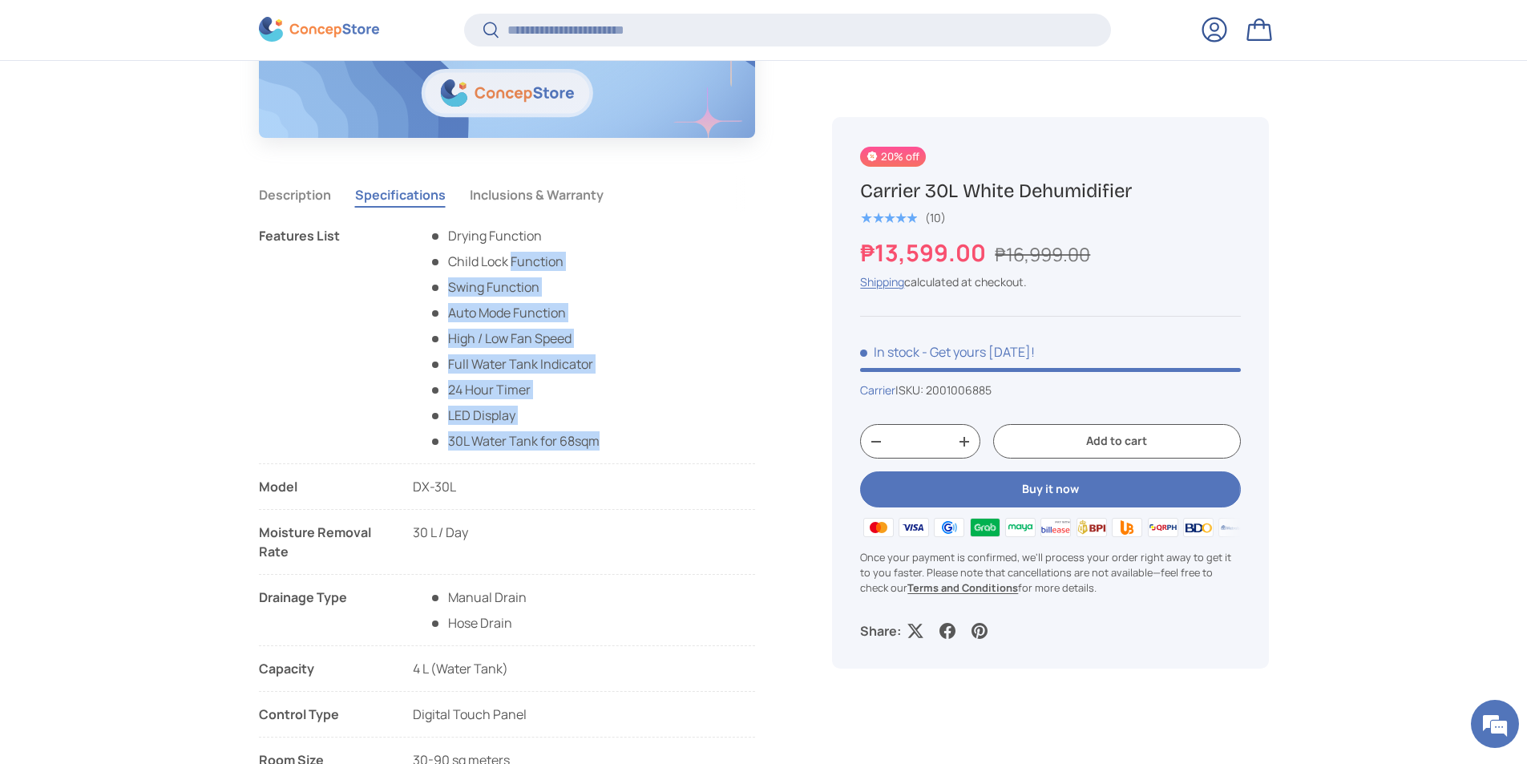
scroll to position [386, 0]
drag, startPoint x: 510, startPoint y: 253, endPoint x: 587, endPoint y: 462, distance: 222.4
click at [587, 462] on li "Features List Drying Function Child Lock Function Swing Function Auto Mode Func…" at bounding box center [507, 345] width 497 height 238
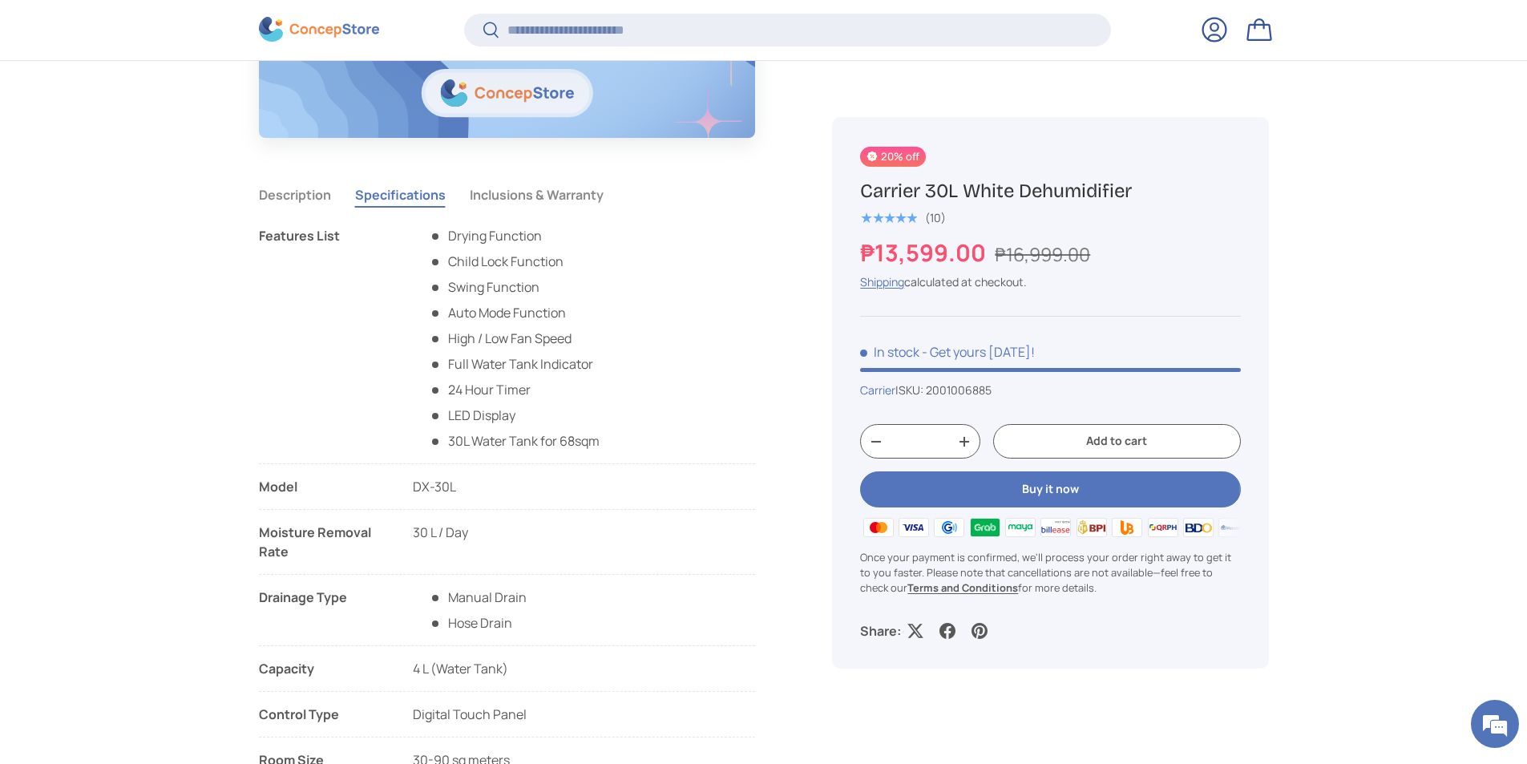
click at [587, 462] on li "Features List Drying Function Child Lock Function Swing Function Auto Mode Func…" at bounding box center [507, 345] width 497 height 238
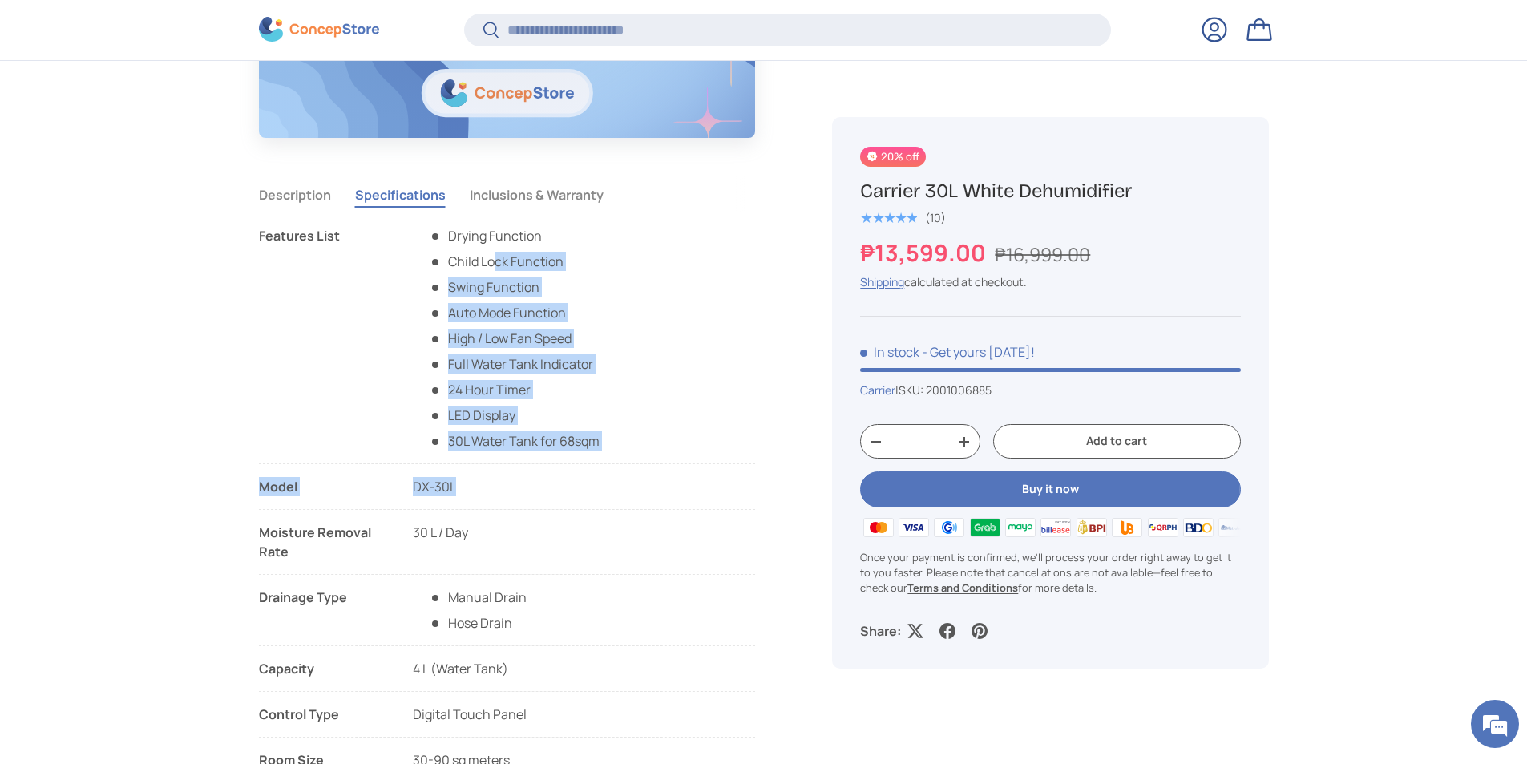
drag, startPoint x: 495, startPoint y: 268, endPoint x: 568, endPoint y: 466, distance: 211.0
click at [568, 466] on ul "Features List Drying Function Child Lock Function Swing Function Auto Mode Func…" at bounding box center [507, 634] width 497 height 817
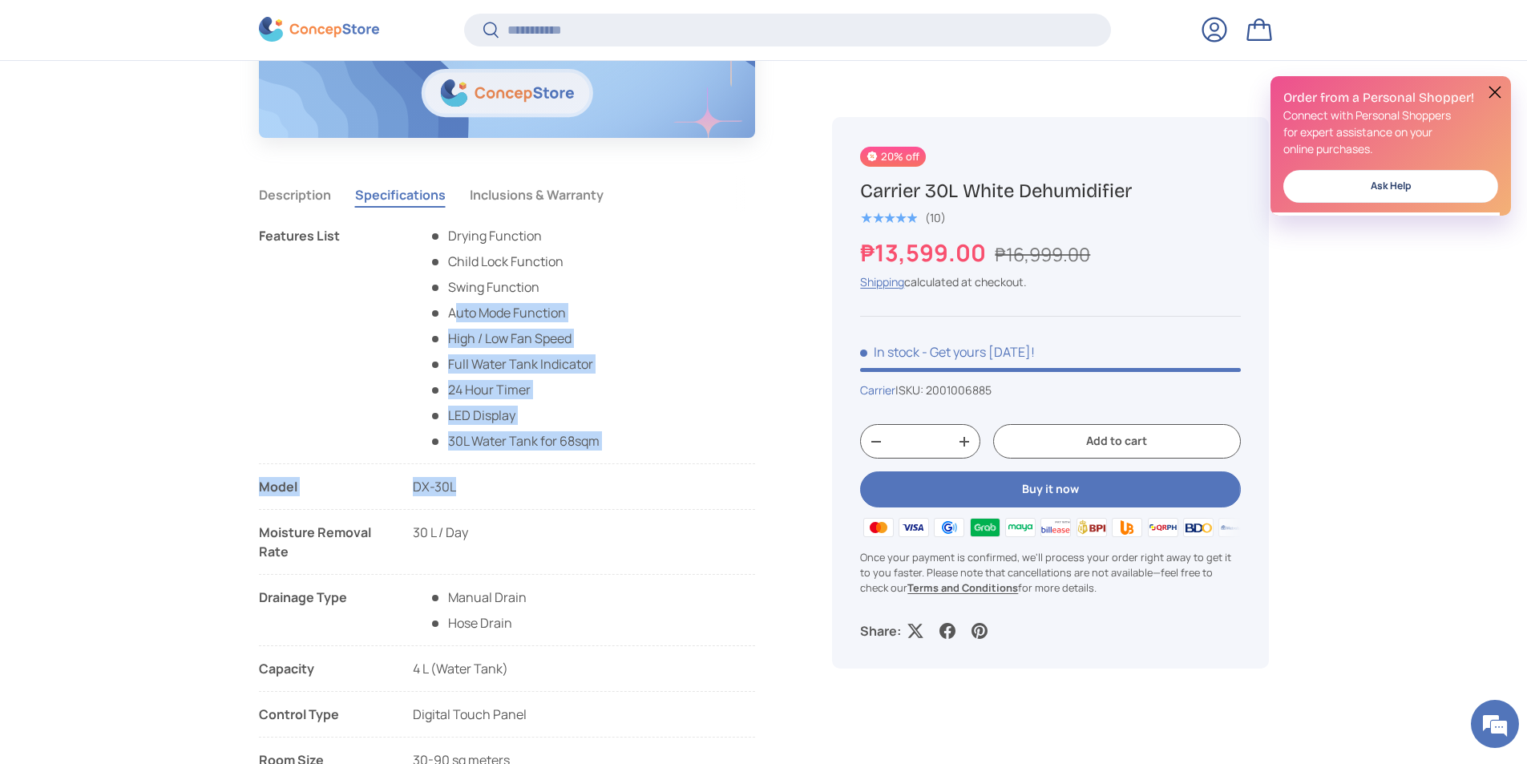
drag, startPoint x: 459, startPoint y: 308, endPoint x: 524, endPoint y: 504, distance: 206.8
click at [524, 504] on ul "Features List Drying Function Child Lock Function Swing Function Auto Mode Func…" at bounding box center [507, 634] width 497 height 817
click at [524, 504] on li "Model DX-30L" at bounding box center [507, 493] width 497 height 33
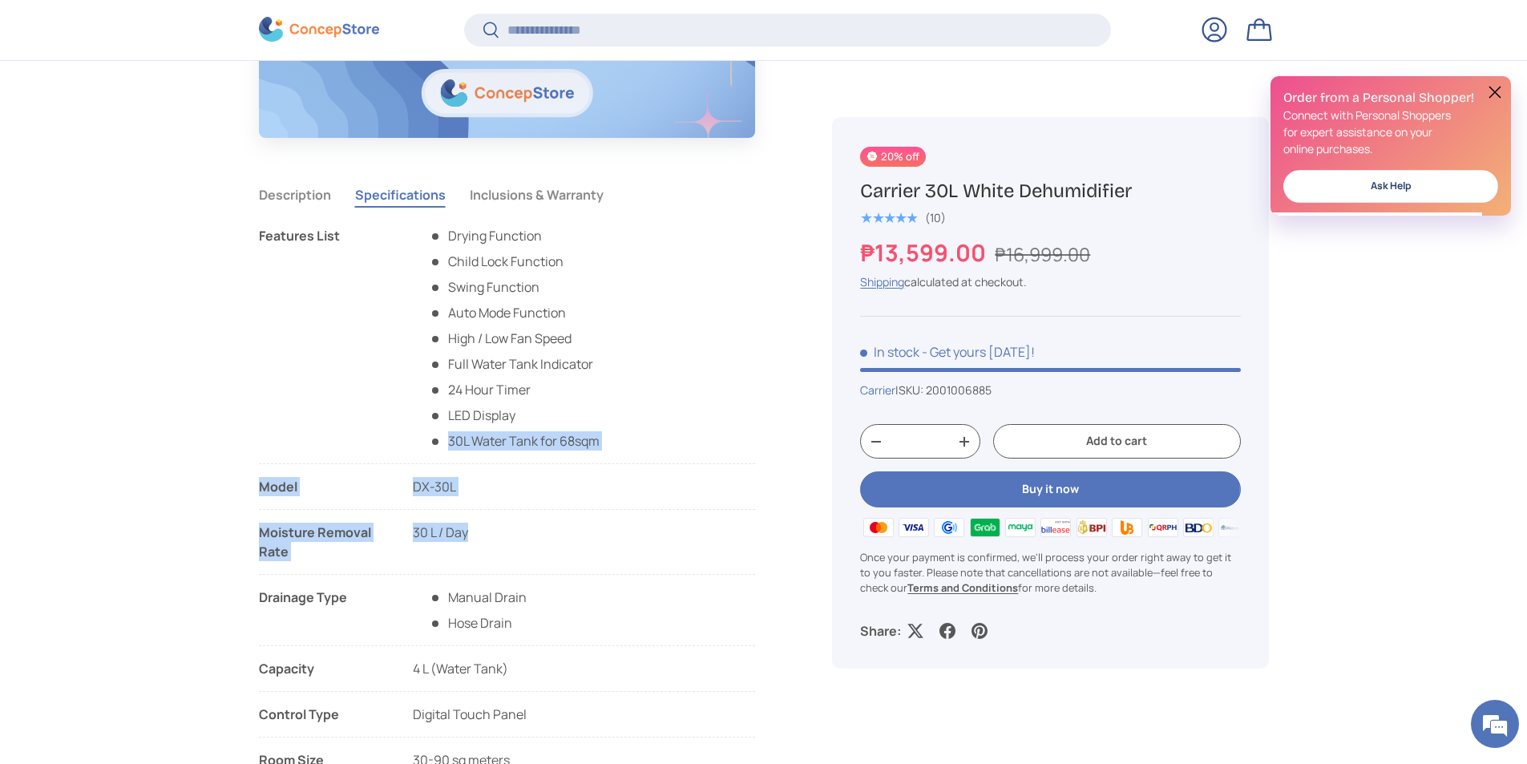
drag, startPoint x: 531, startPoint y: 483, endPoint x: 547, endPoint y: 550, distance: 68.4
click at [547, 550] on ul "Features List Drying Function Child Lock Function Swing Function Auto Mode Func…" at bounding box center [507, 634] width 497 height 817
click at [547, 550] on li "Moisture Removal Rate 30 L / Day" at bounding box center [507, 549] width 497 height 52
drag, startPoint x: 478, startPoint y: 358, endPoint x: 540, endPoint y: 573, distance: 223.7
click at [540, 573] on ul "Features List Drying Function Child Lock Function Swing Function Auto Mode Func…" at bounding box center [507, 634] width 497 height 817
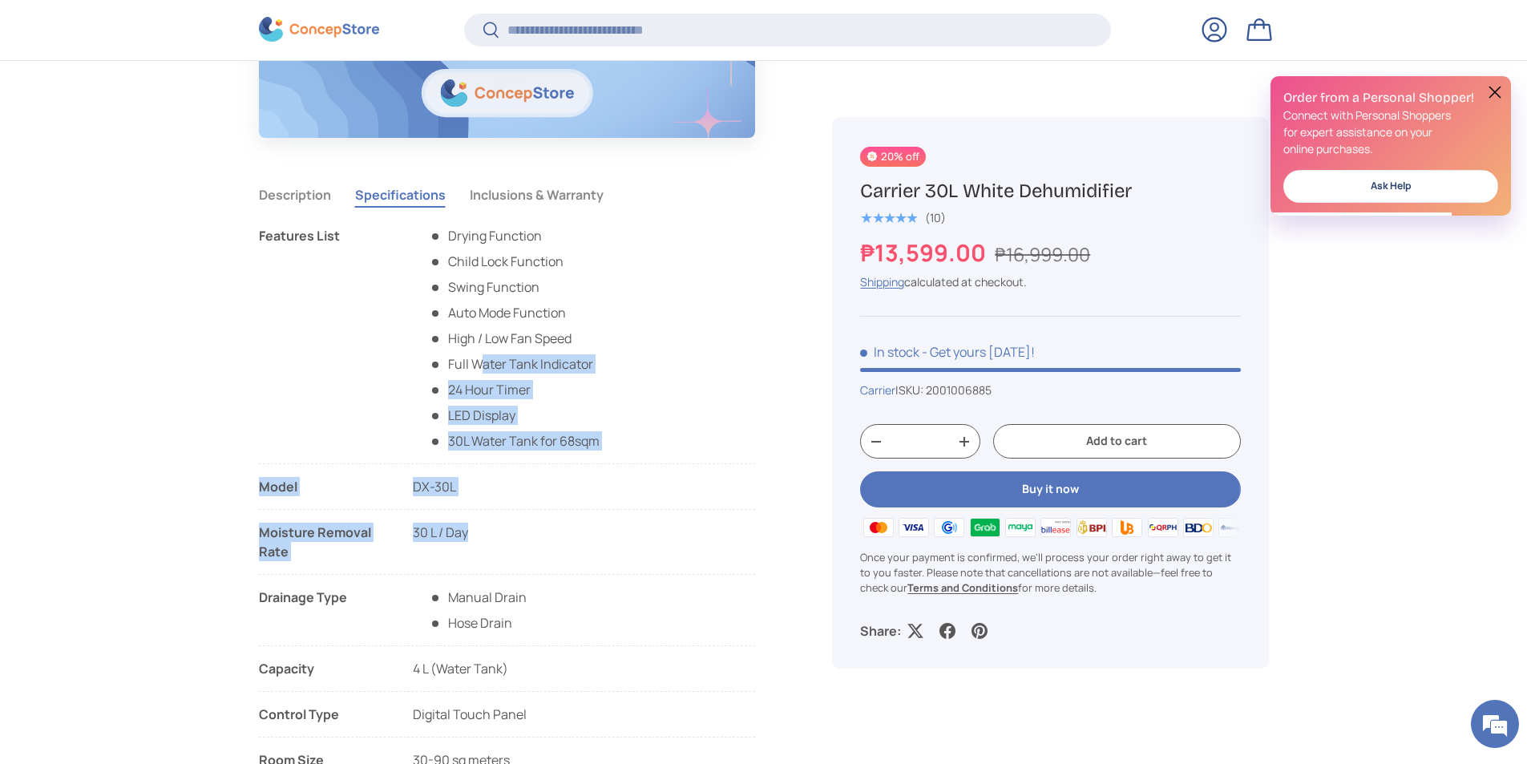
click at [540, 573] on li "Moisture Removal Rate 30 L / Day" at bounding box center [507, 549] width 497 height 52
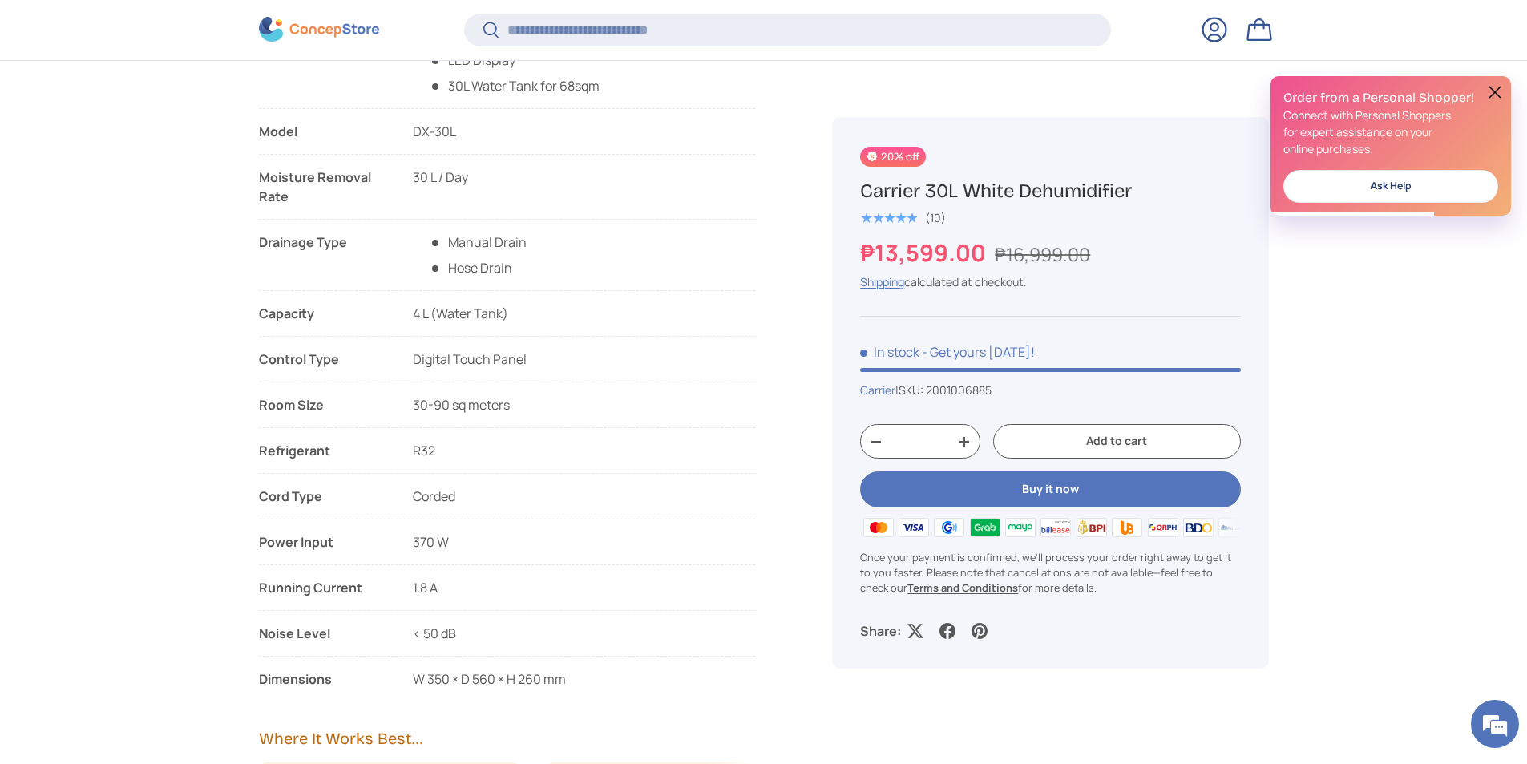
scroll to position [1840, 0]
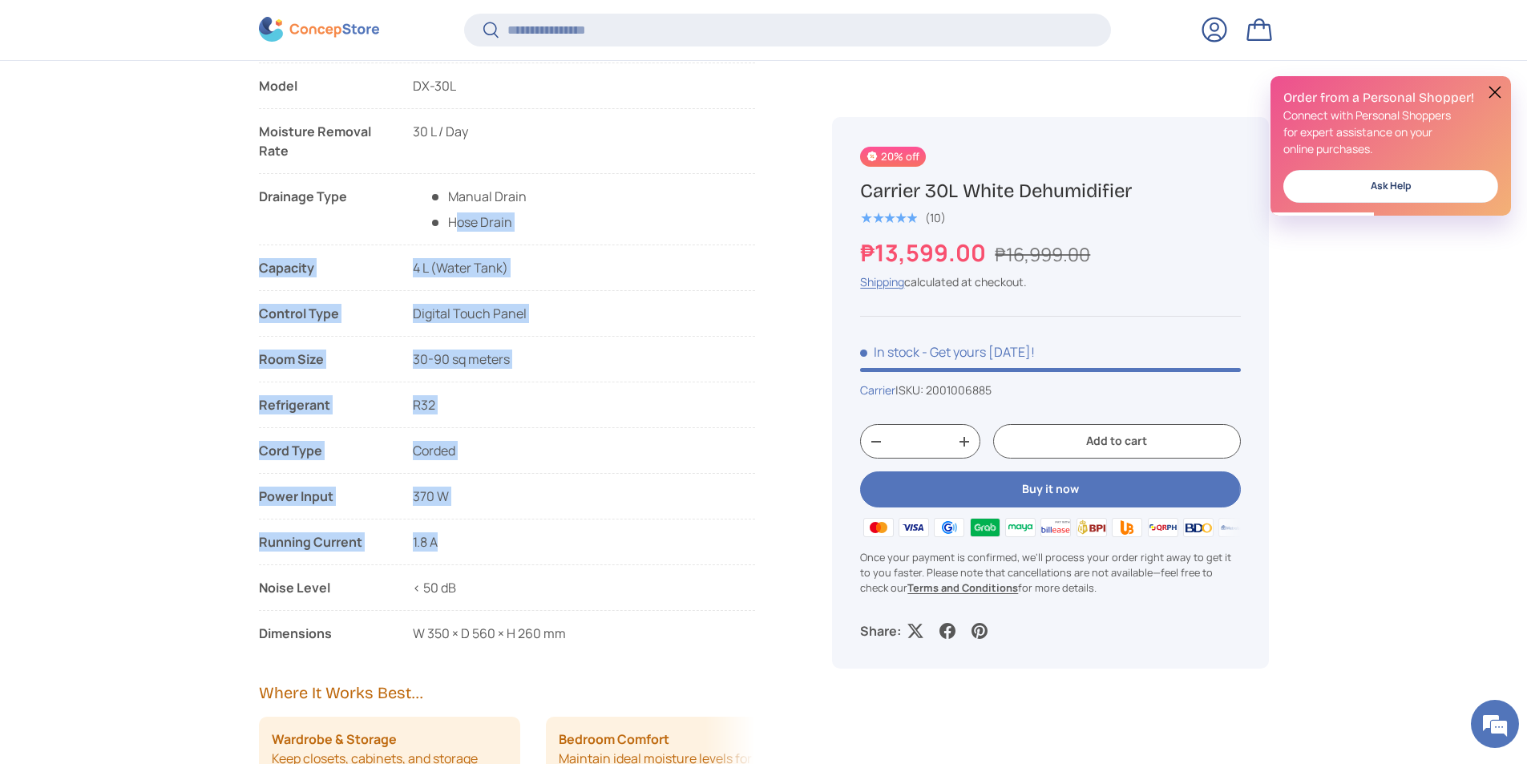
drag, startPoint x: 468, startPoint y: 338, endPoint x: 489, endPoint y: 528, distance: 191.1
click at [489, 528] on ul "Features List Drying Function Child Lock Function Swing Function Auto Mode Func…" at bounding box center [507, 233] width 497 height 817
drag, startPoint x: 452, startPoint y: 262, endPoint x: 473, endPoint y: 637, distance: 375.7
click at [473, 637] on ul "Features List Drying Function Child Lock Function Swing Function Auto Mode Func…" at bounding box center [507, 233] width 497 height 817
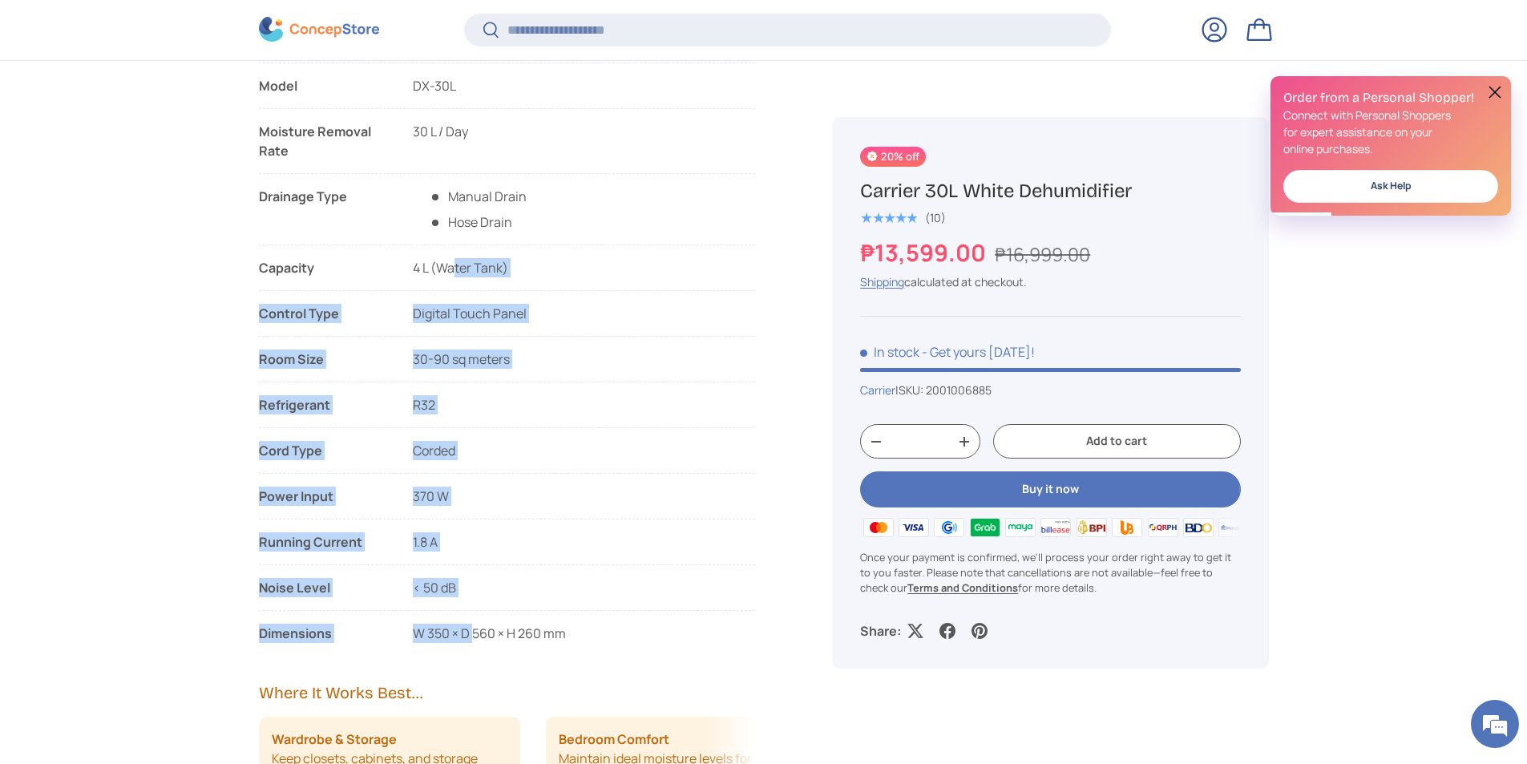
click at [473, 637] on span "W 350 × D 560 × H 260 mm" at bounding box center [489, 633] width 153 height 18
drag, startPoint x: 481, startPoint y: 266, endPoint x: 459, endPoint y: 655, distance: 389.3
click at [459, 655] on div "Play Description Specifications Inclusions & Warranty The Carrier 30L White Deh…" at bounding box center [526, 170] width 535 height 1439
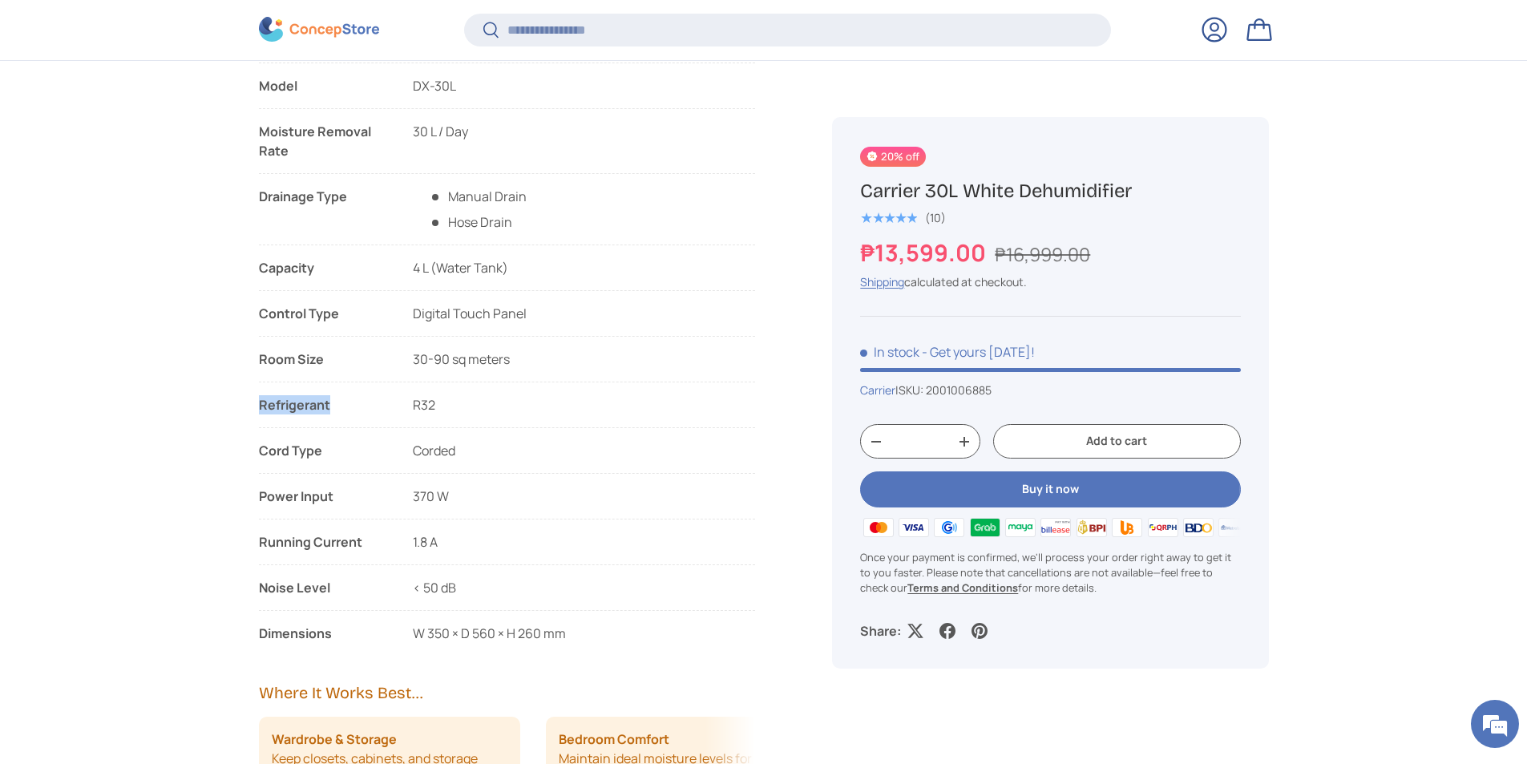
drag, startPoint x: 446, startPoint y: 412, endPoint x: 258, endPoint y: 403, distance: 187.7
click at [259, 403] on li "Refrigerant R32" at bounding box center [507, 404] width 497 height 19
click at [259, 403] on strong "Refrigerant" at bounding box center [323, 404] width 128 height 19
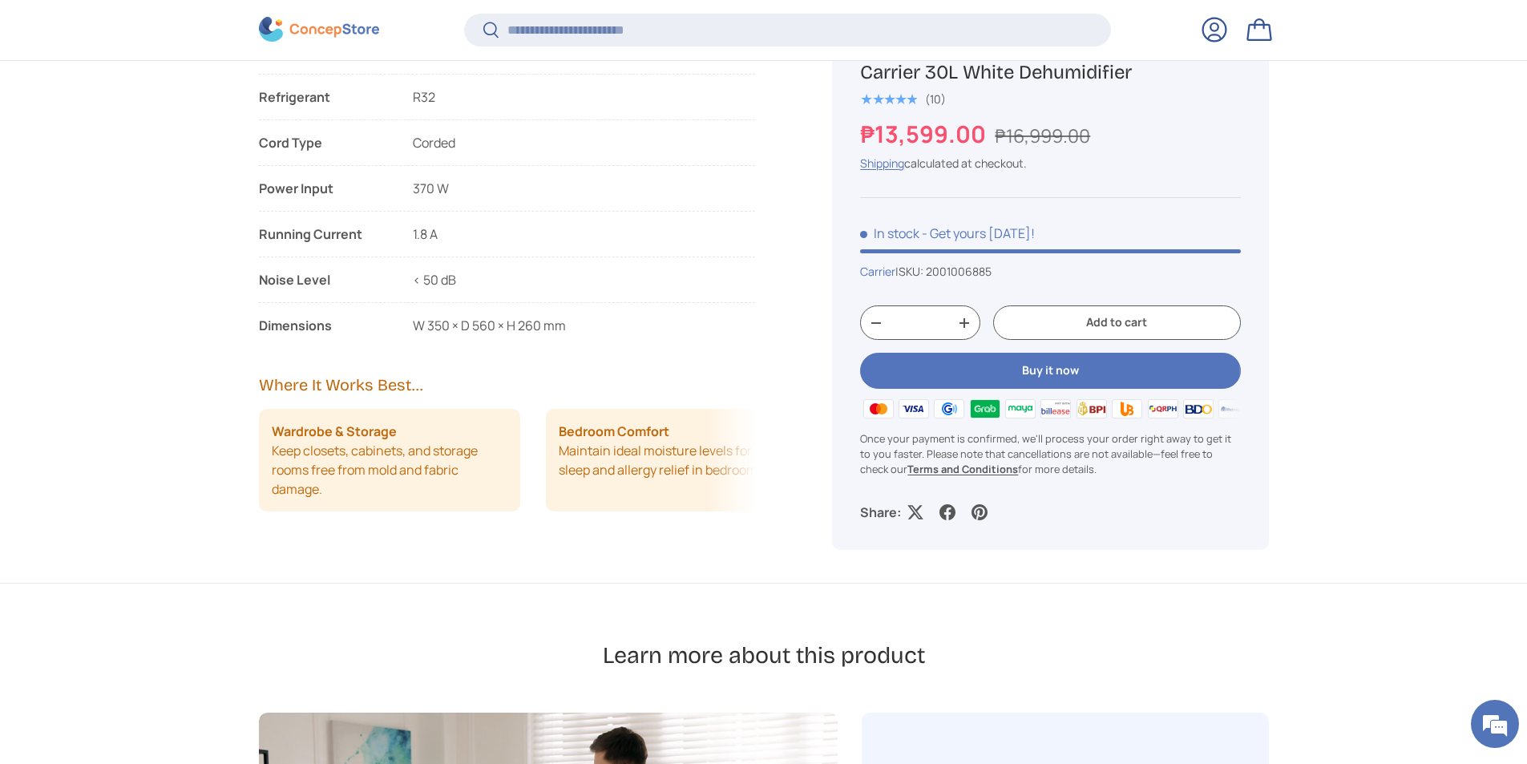
scroll to position [2161, 0]
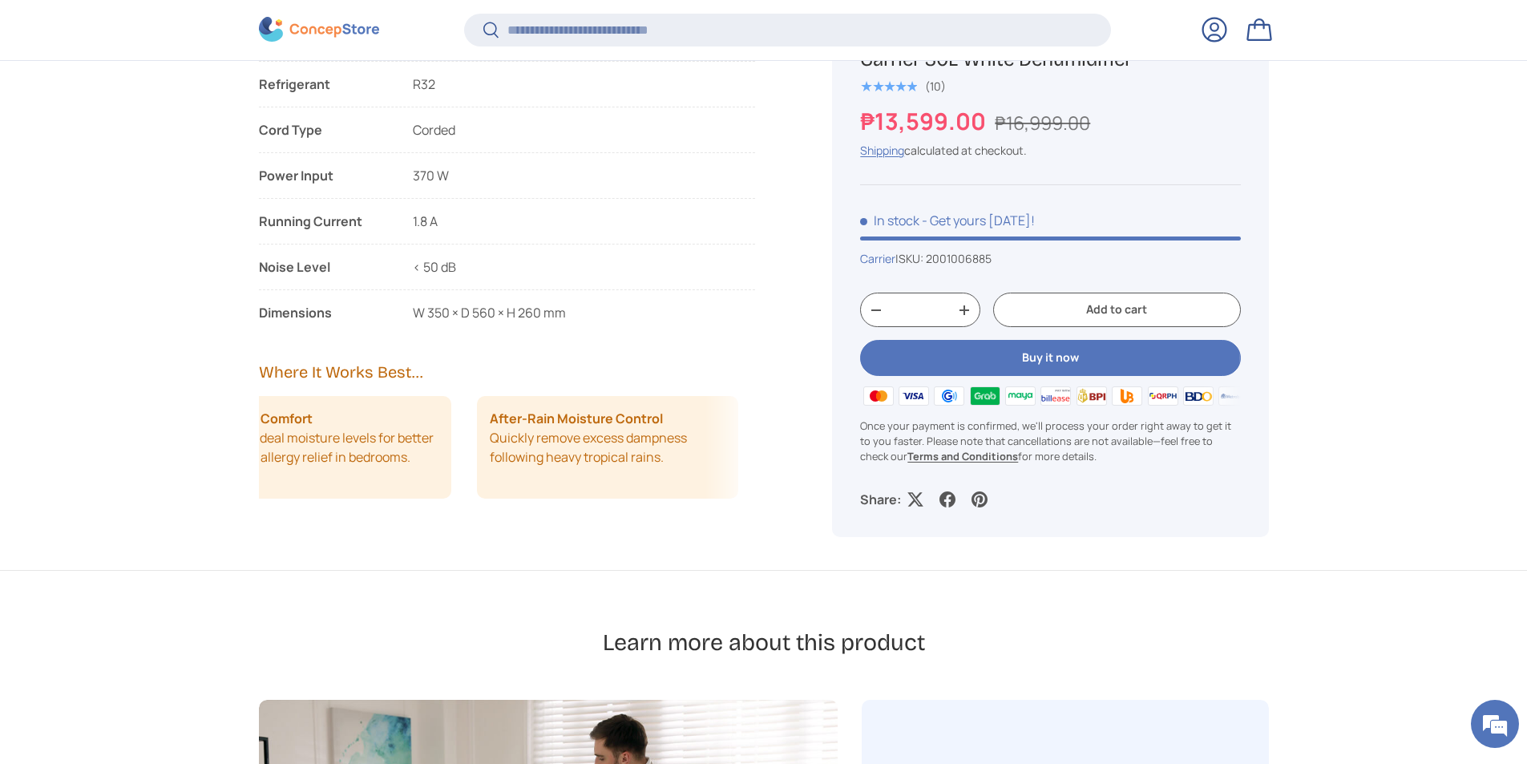
drag, startPoint x: 583, startPoint y: 442, endPoint x: 266, endPoint y: 448, distance: 316.6
click at [266, 448] on li "Bedroom Comfort Maintain ideal moisture levels for better sleep and allergy rel…" at bounding box center [320, 447] width 262 height 103
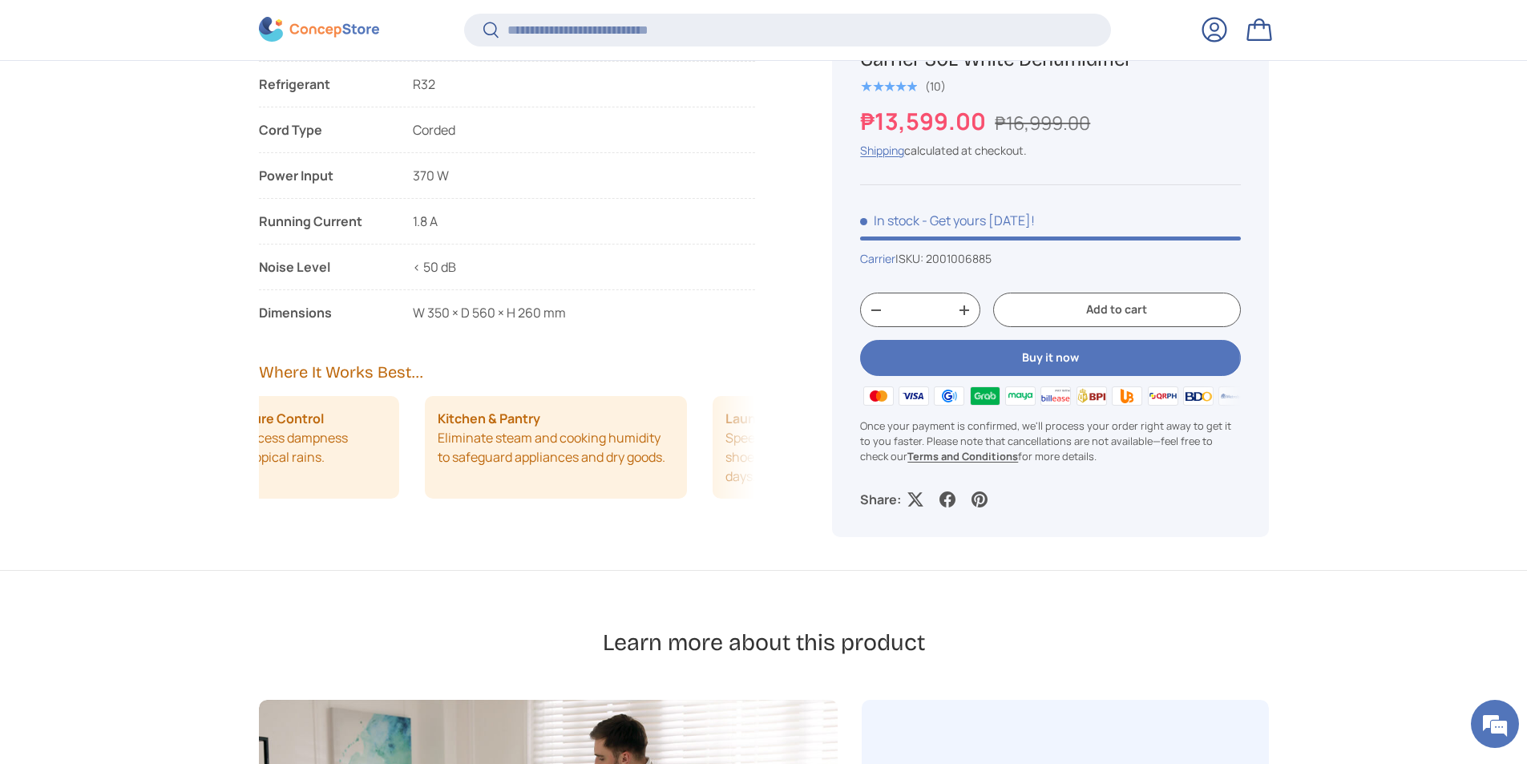
drag, startPoint x: 352, startPoint y: 449, endPoint x: 175, endPoint y: 415, distance: 180.3
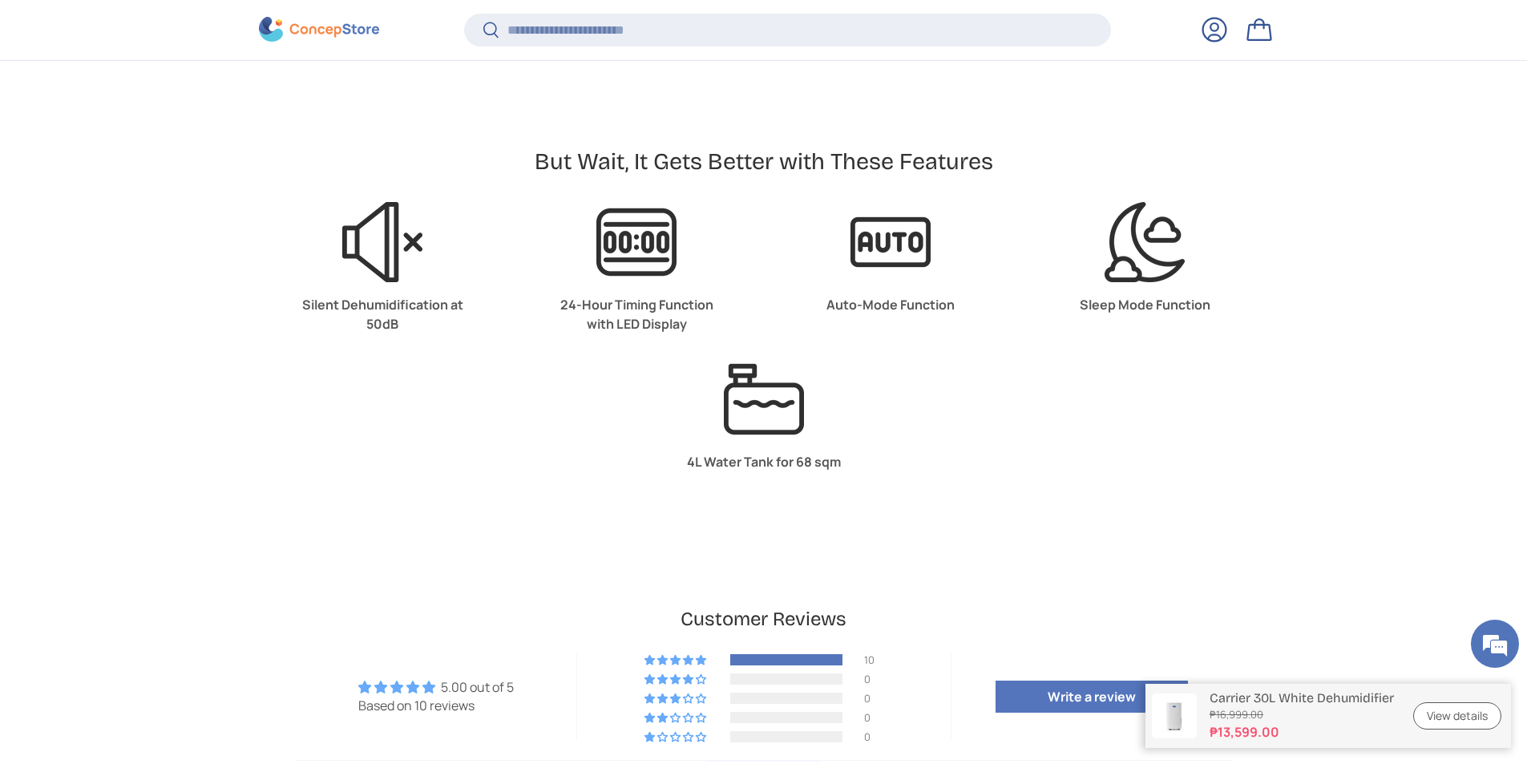
scroll to position [587, 0]
